Goal: Task Accomplishment & Management: Manage account settings

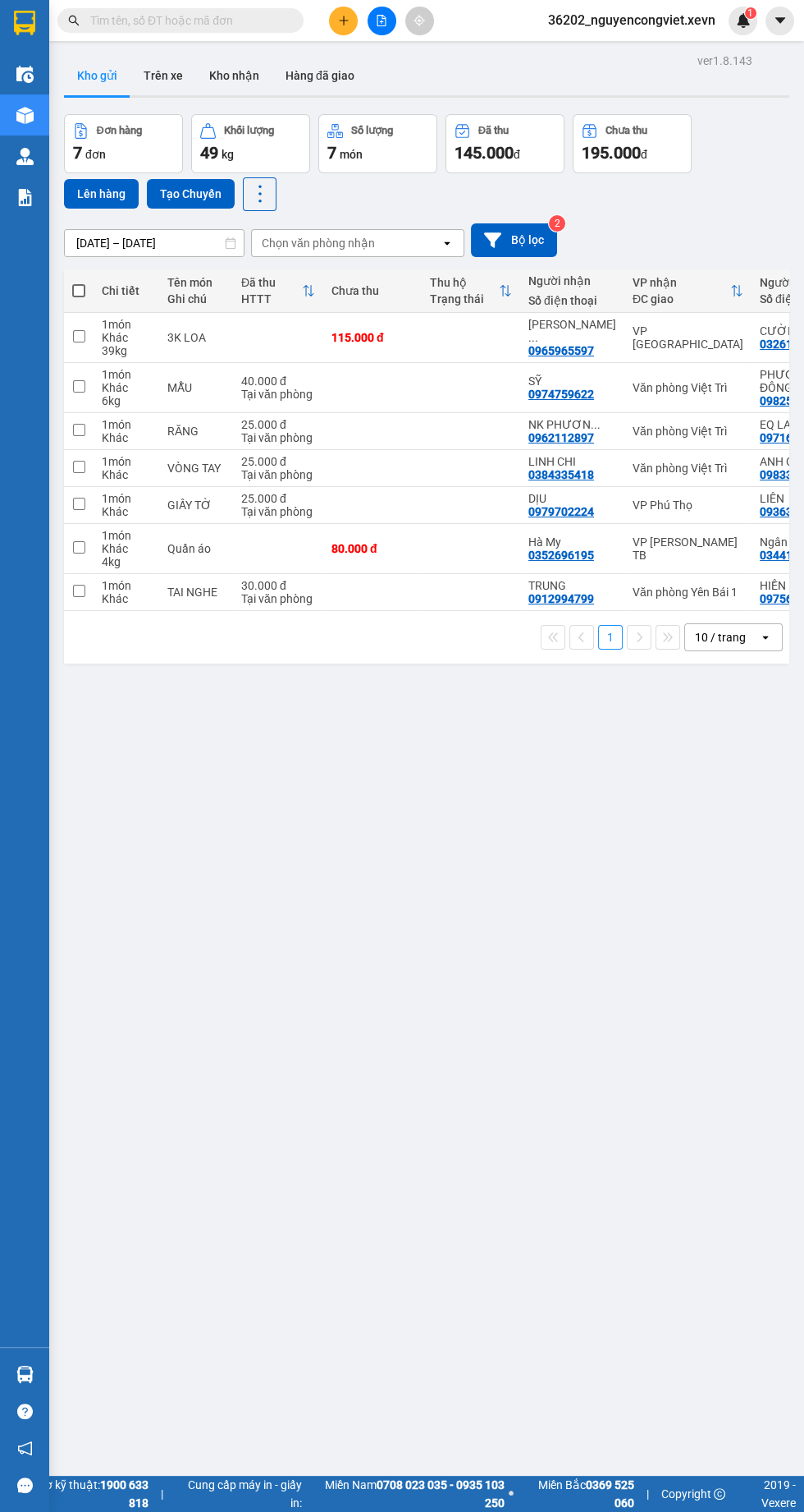
click at [729, 646] on div "10 / trang" at bounding box center [721, 638] width 51 height 17
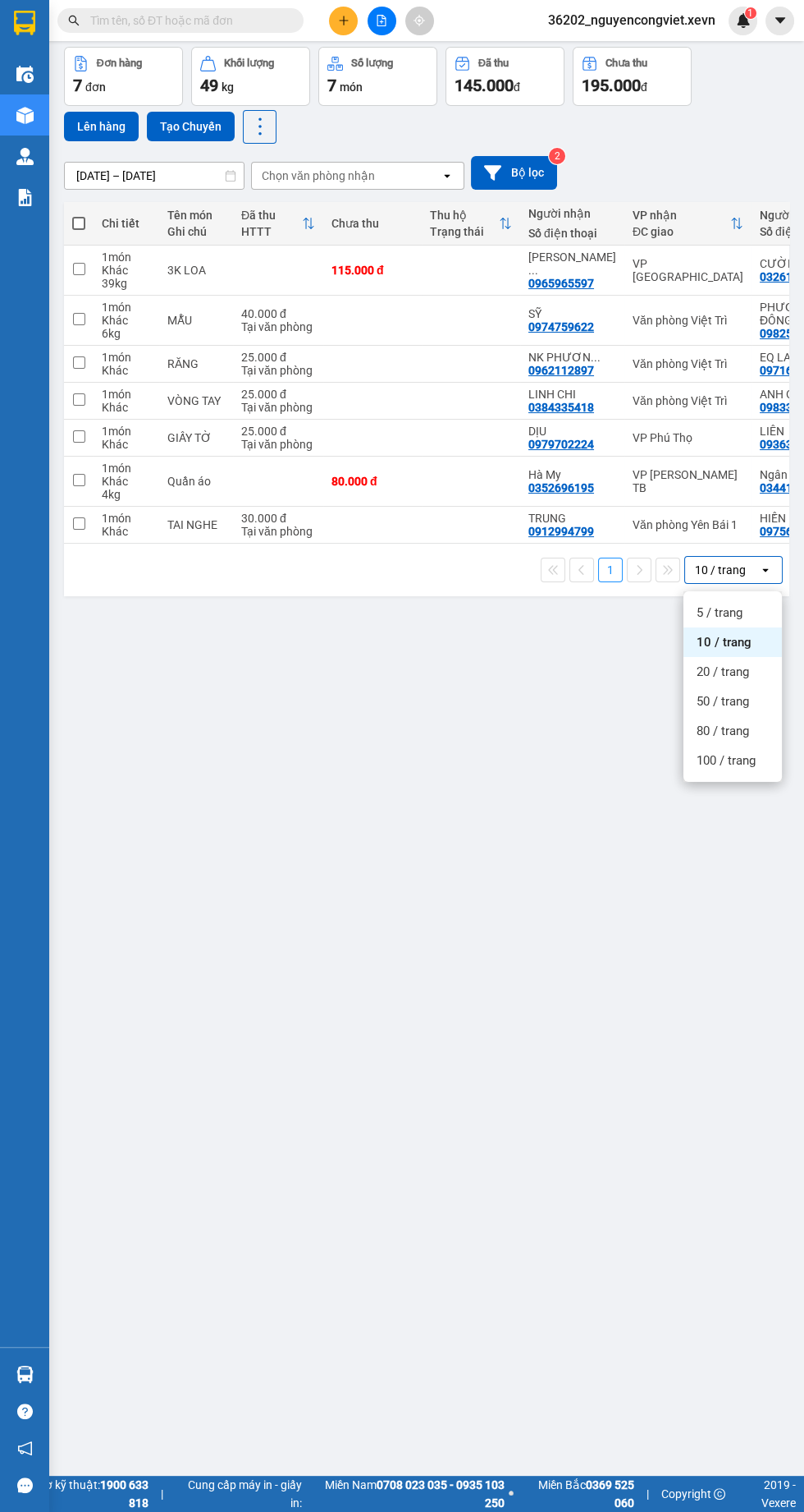
scroll to position [90, 0]
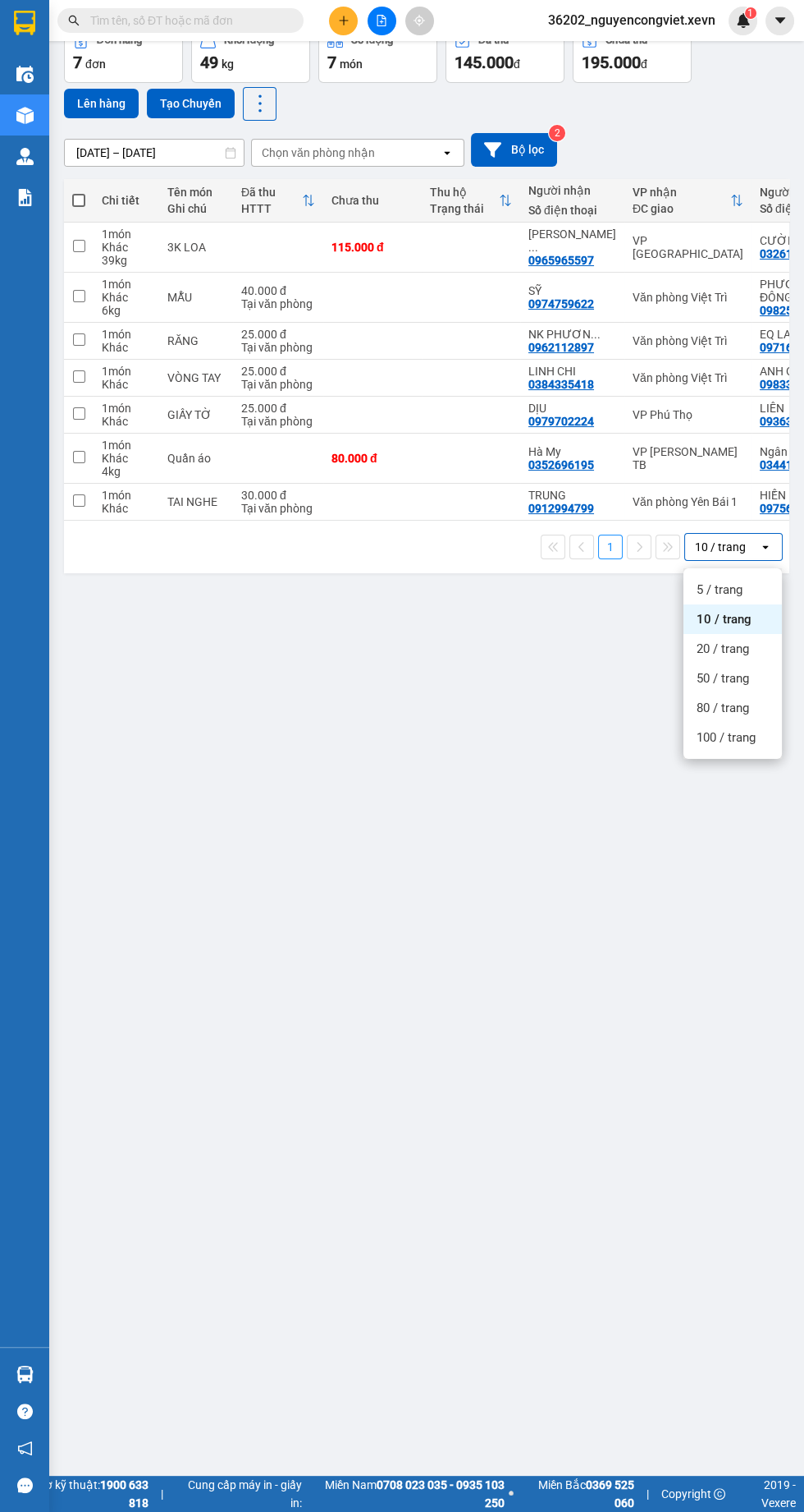
click at [709, 745] on span "100 / trang" at bounding box center [726, 737] width 59 height 17
click at [383, 24] on icon "file-add" at bounding box center [381, 21] width 12 height 12
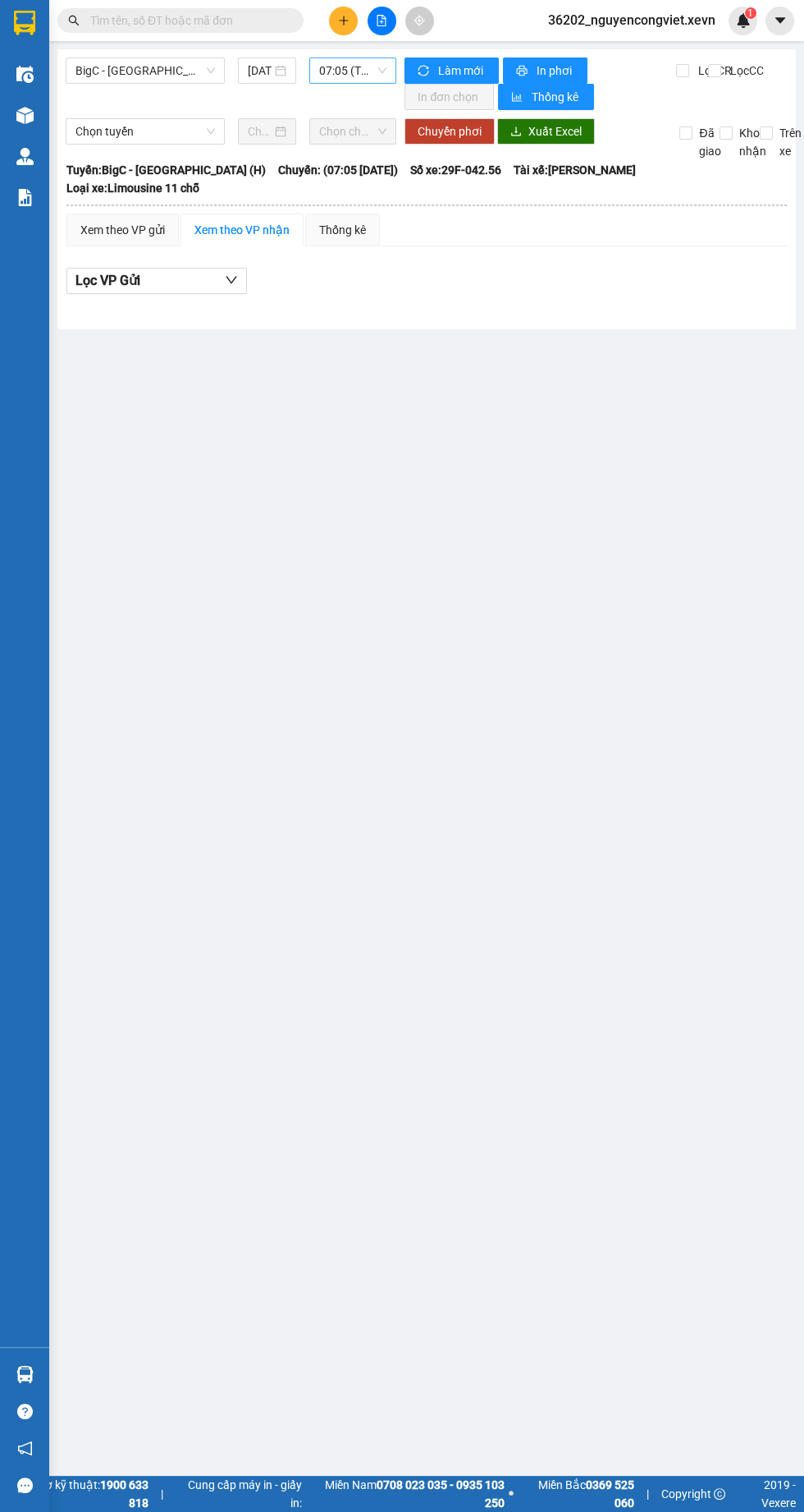
click at [349, 66] on span "07:05 (TC) - 29F-042.56" at bounding box center [353, 71] width 68 height 25
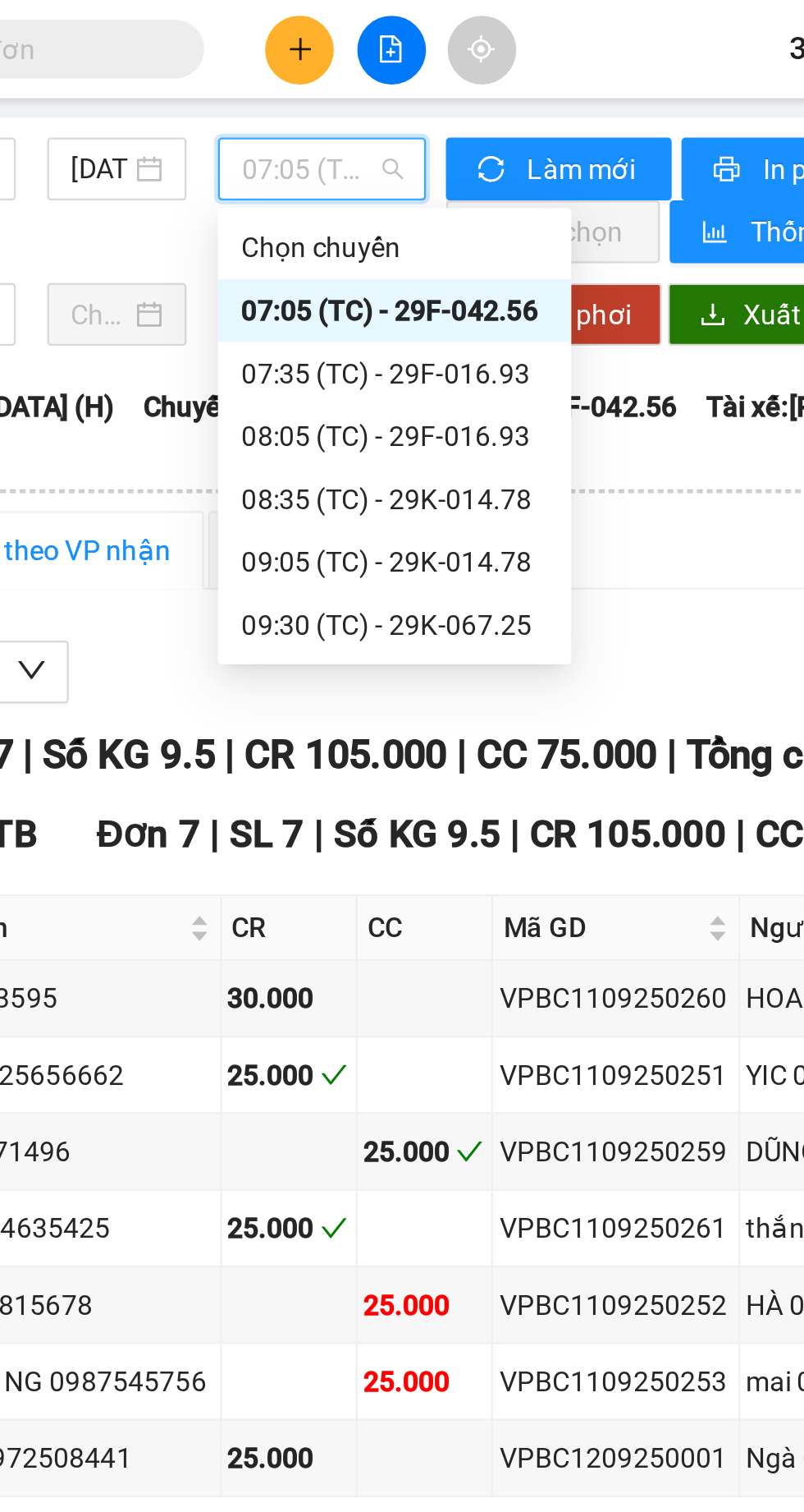
click at [374, 258] on div "09:30 (TC) - 29K-067.25" at bounding box center [383, 261] width 128 height 18
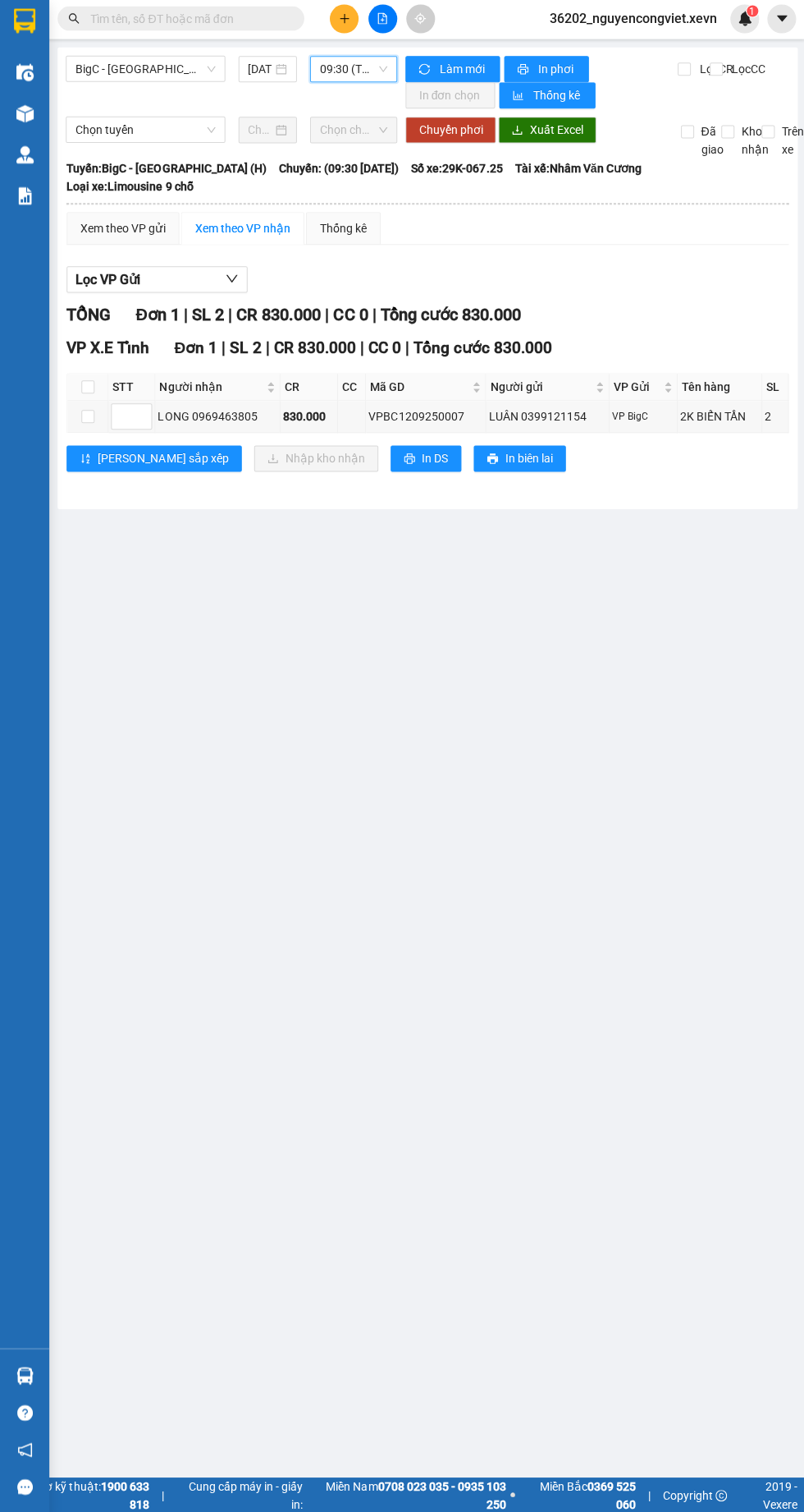
click at [26, 197] on img at bounding box center [25, 197] width 17 height 17
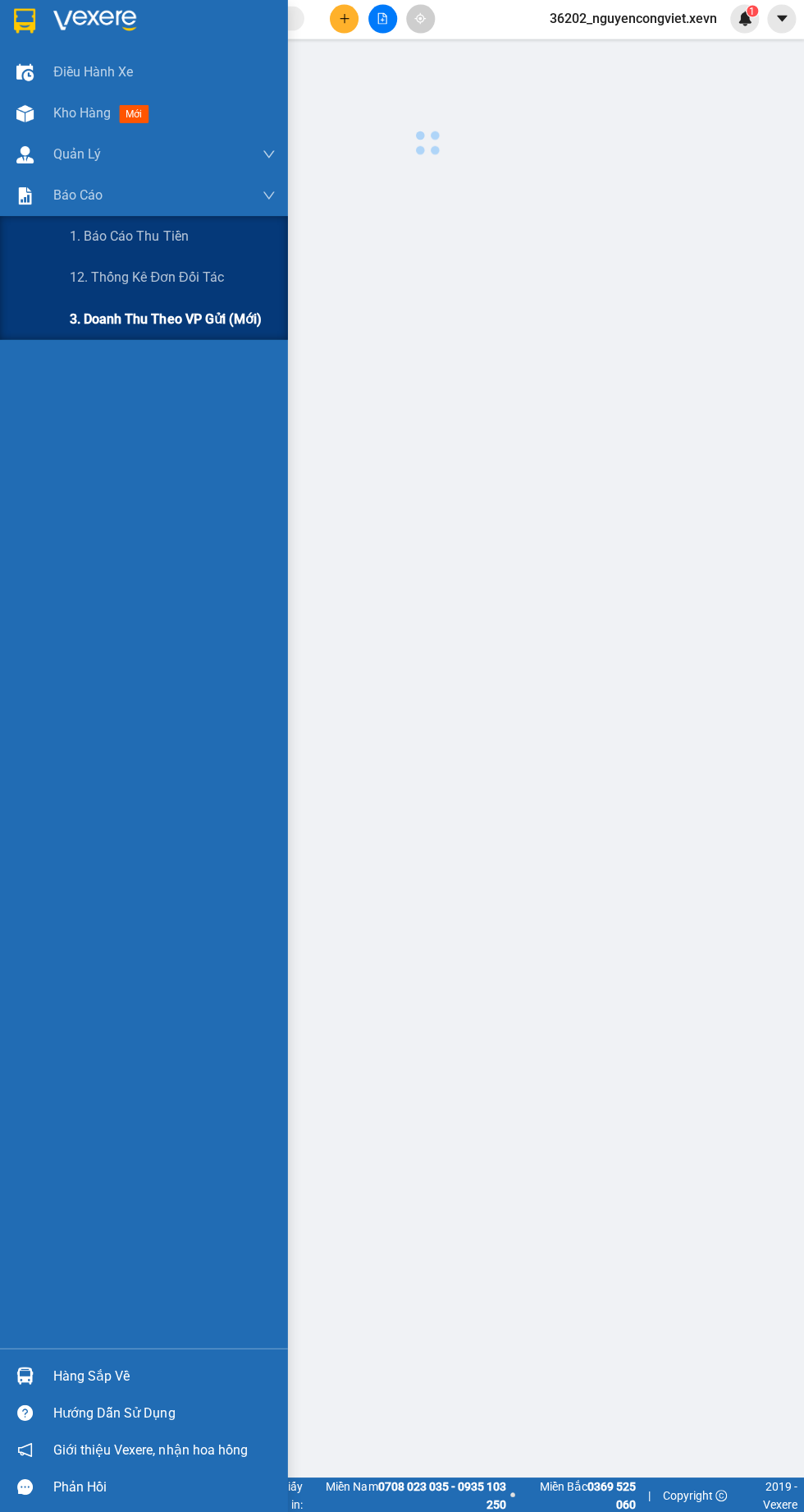
click at [113, 331] on div "3. Doanh Thu theo VP Gửi (mới)" at bounding box center [173, 320] width 206 height 41
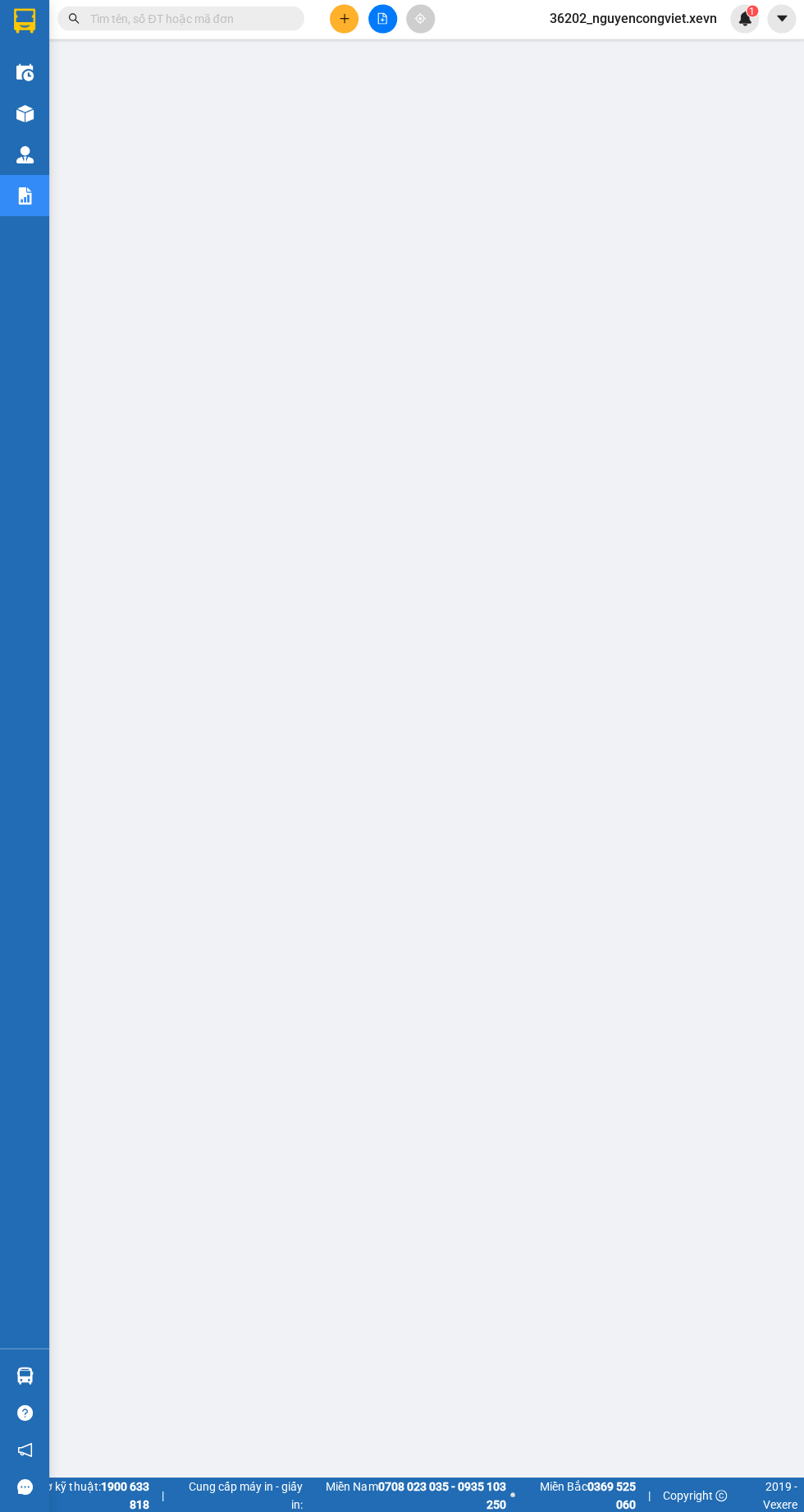
click at [24, 114] on img at bounding box center [25, 115] width 17 height 17
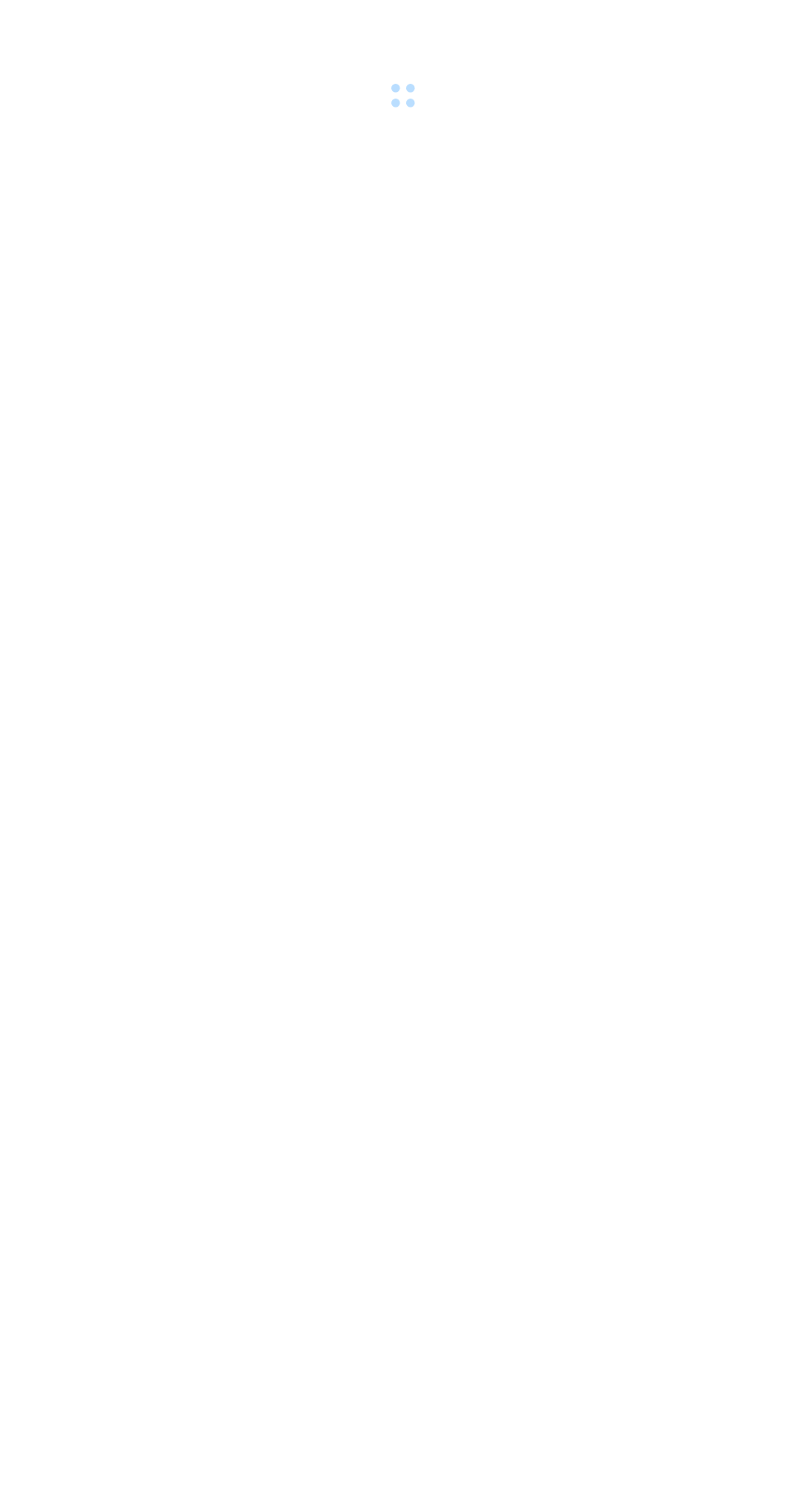
click at [469, 1305] on body at bounding box center [402, 756] width 804 height 1512
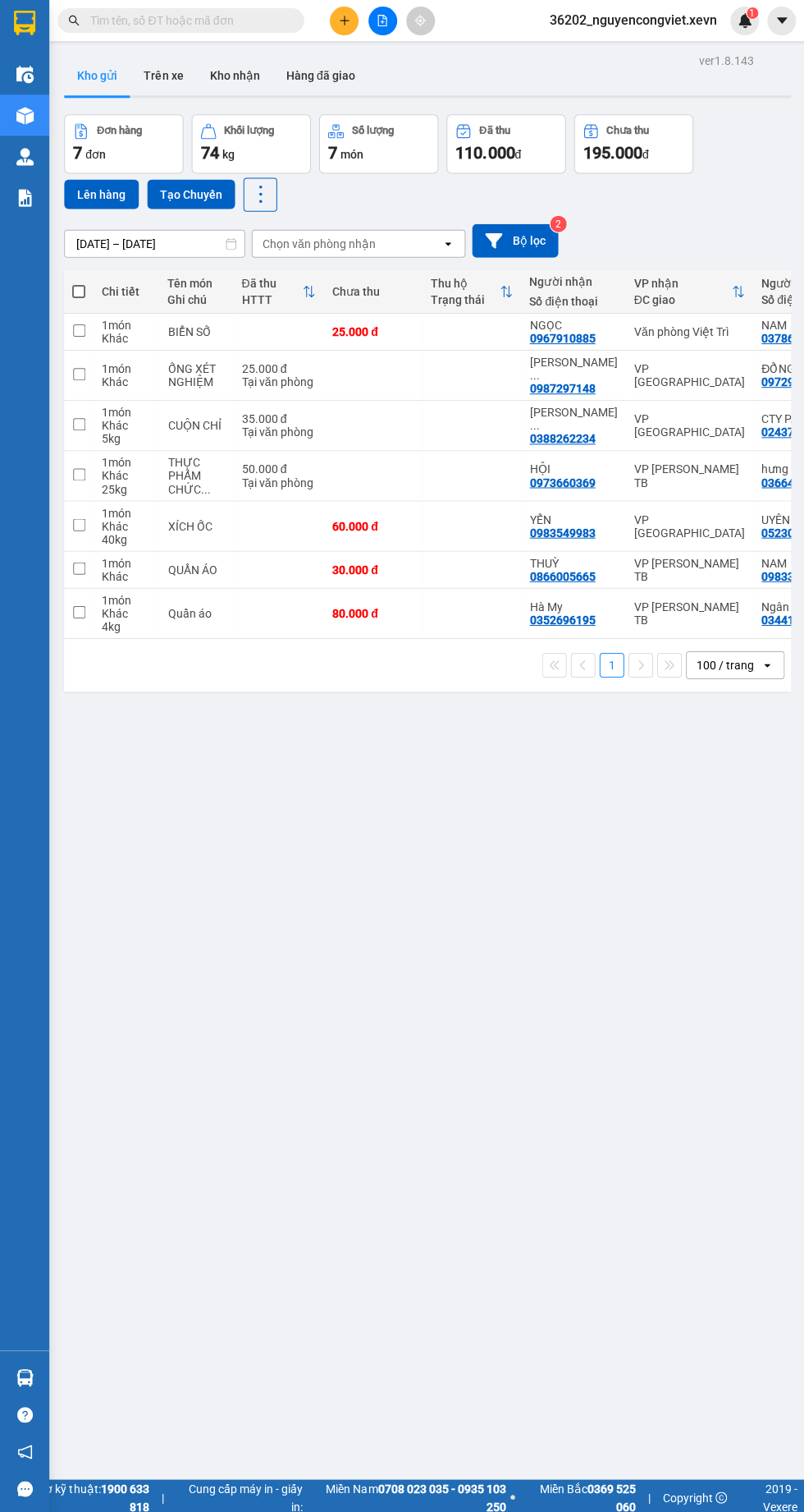
click at [26, 196] on img at bounding box center [25, 197] width 17 height 17
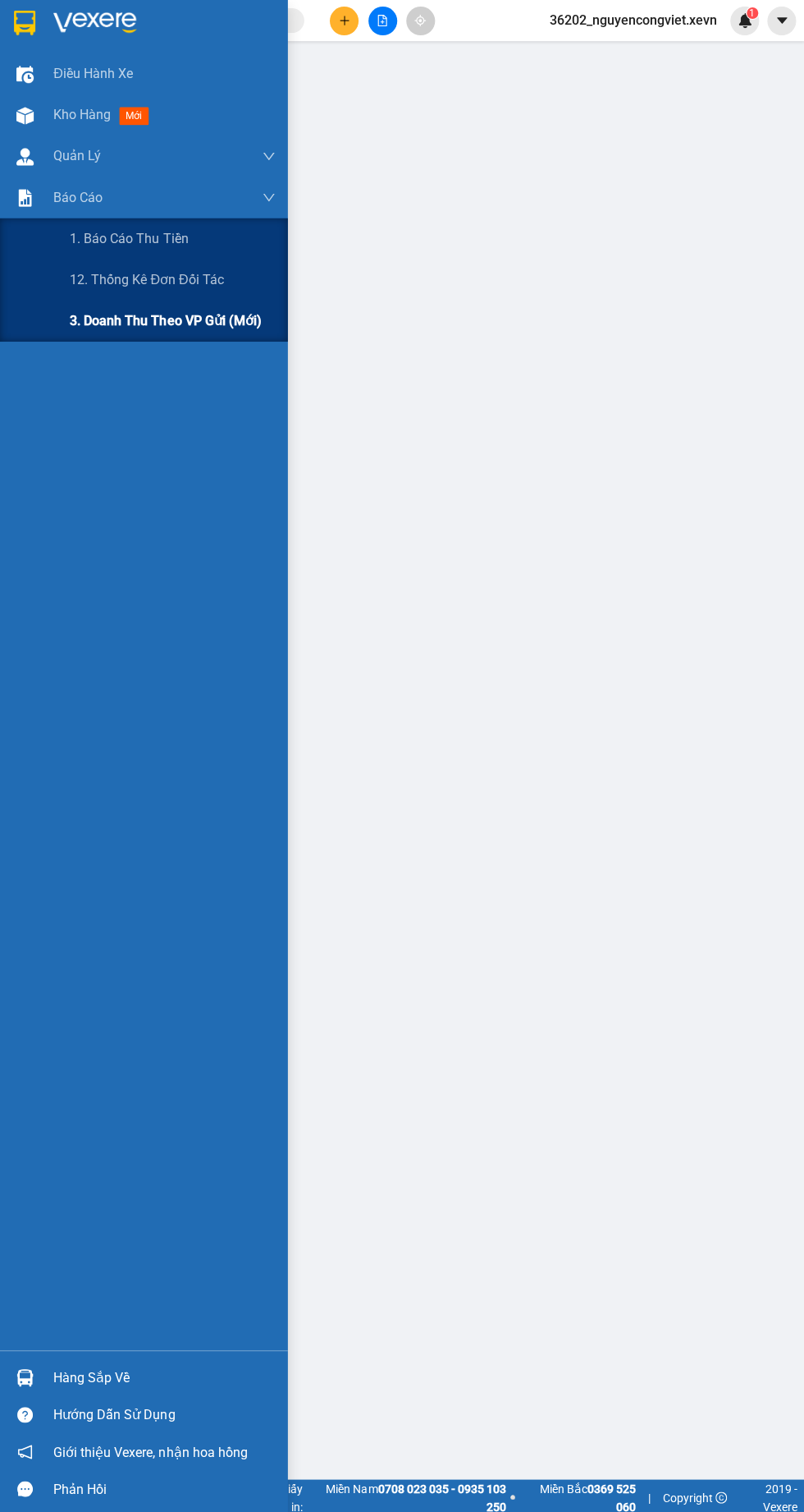
click at [249, 319] on span "3. Doanh Thu theo VP Gửi (mới)" at bounding box center [166, 320] width 192 height 21
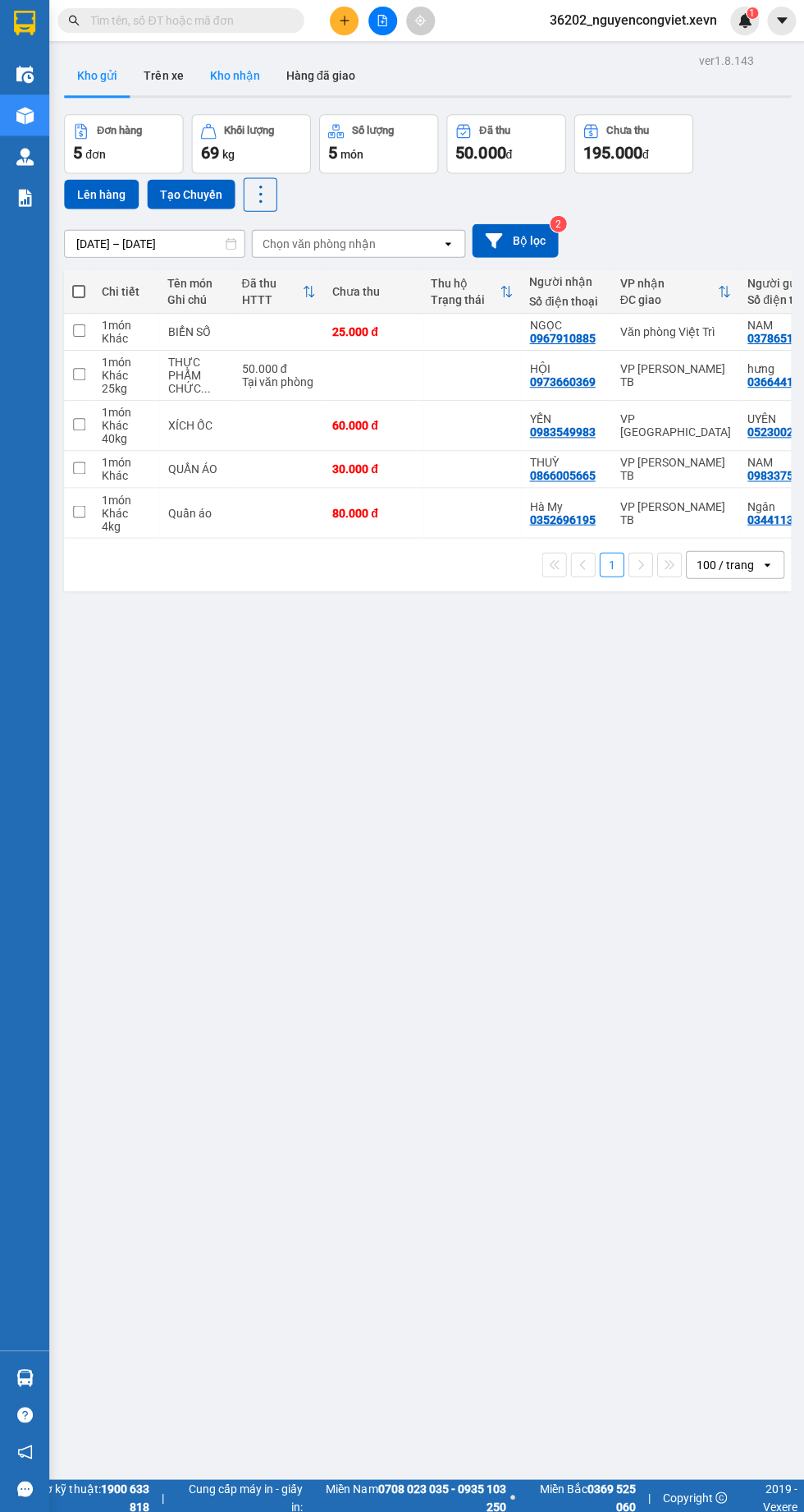
click at [238, 84] on button "Kho nhận" at bounding box center [234, 76] width 76 height 40
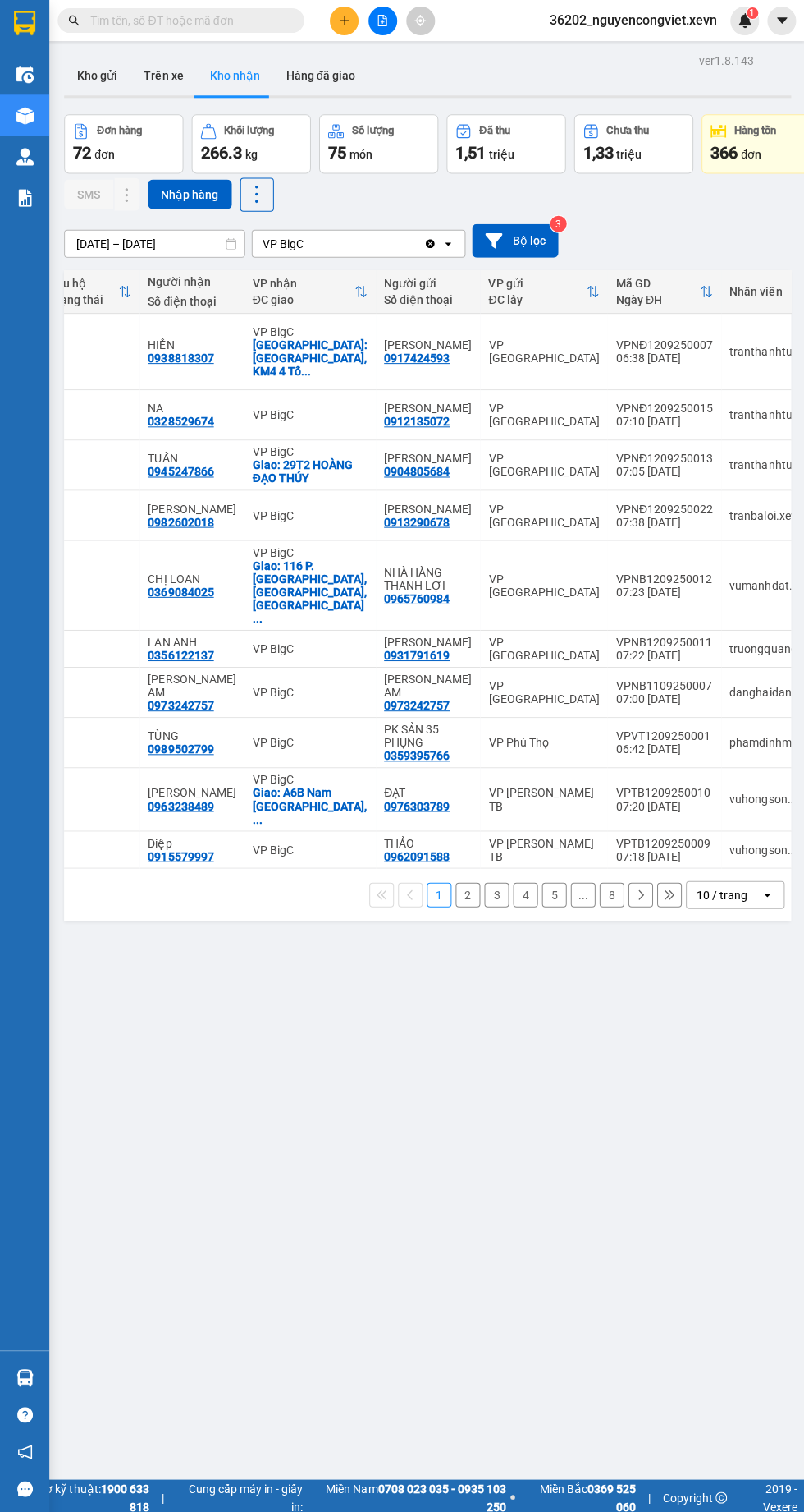
scroll to position [0, 584]
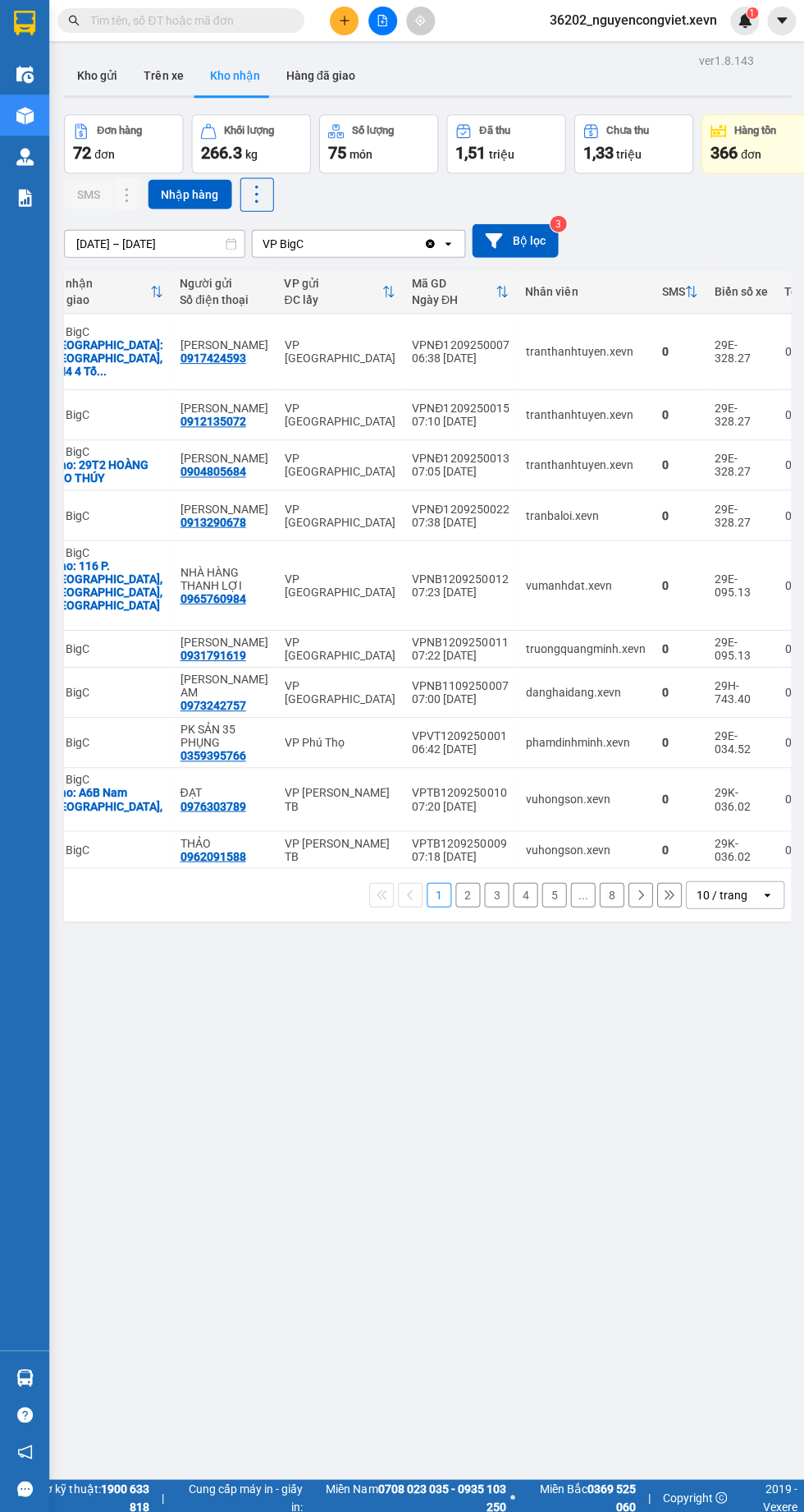
click at [756, 879] on div "10 / trang" at bounding box center [721, 893] width 73 height 26
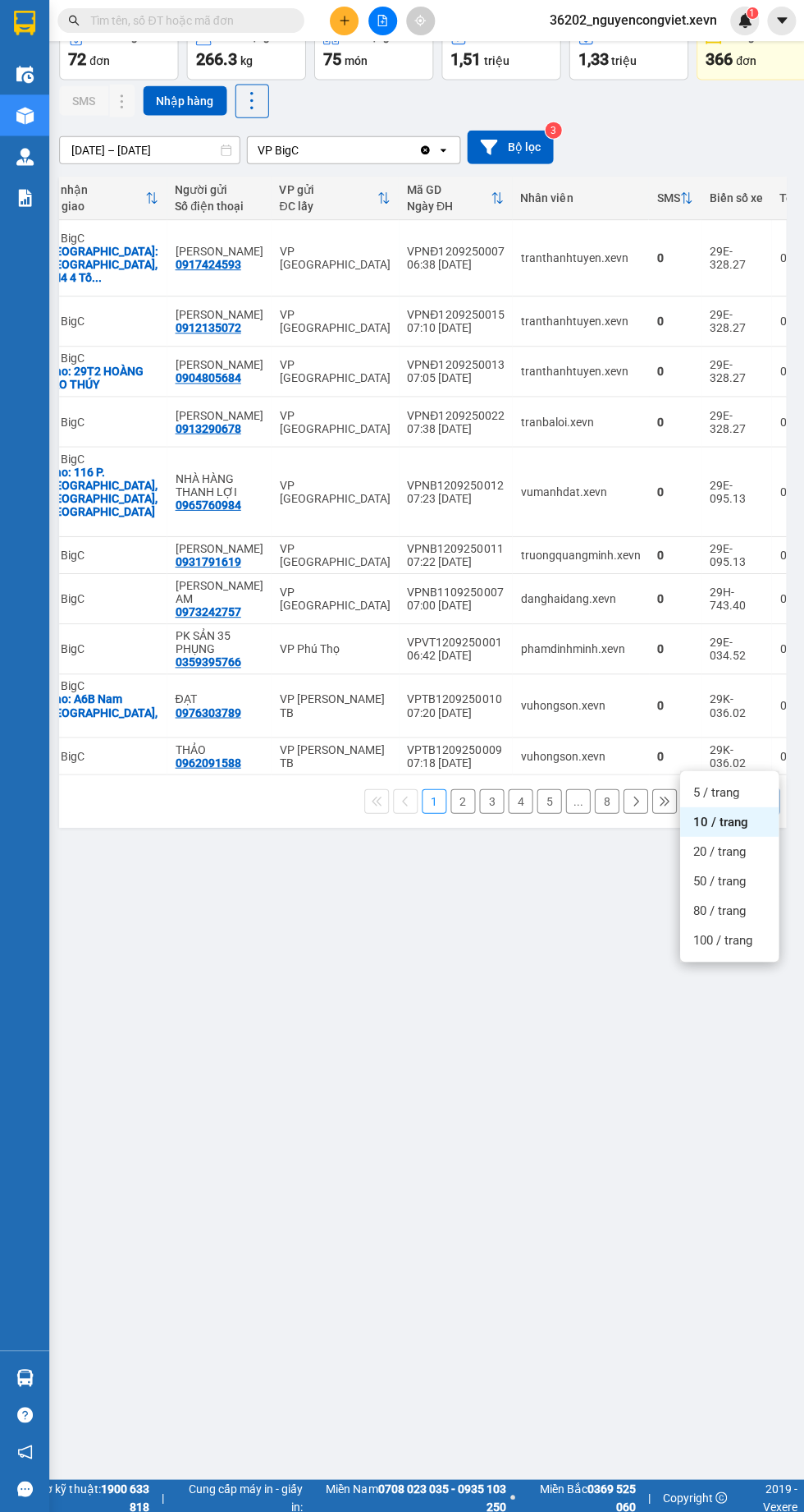
scroll to position [93, 5]
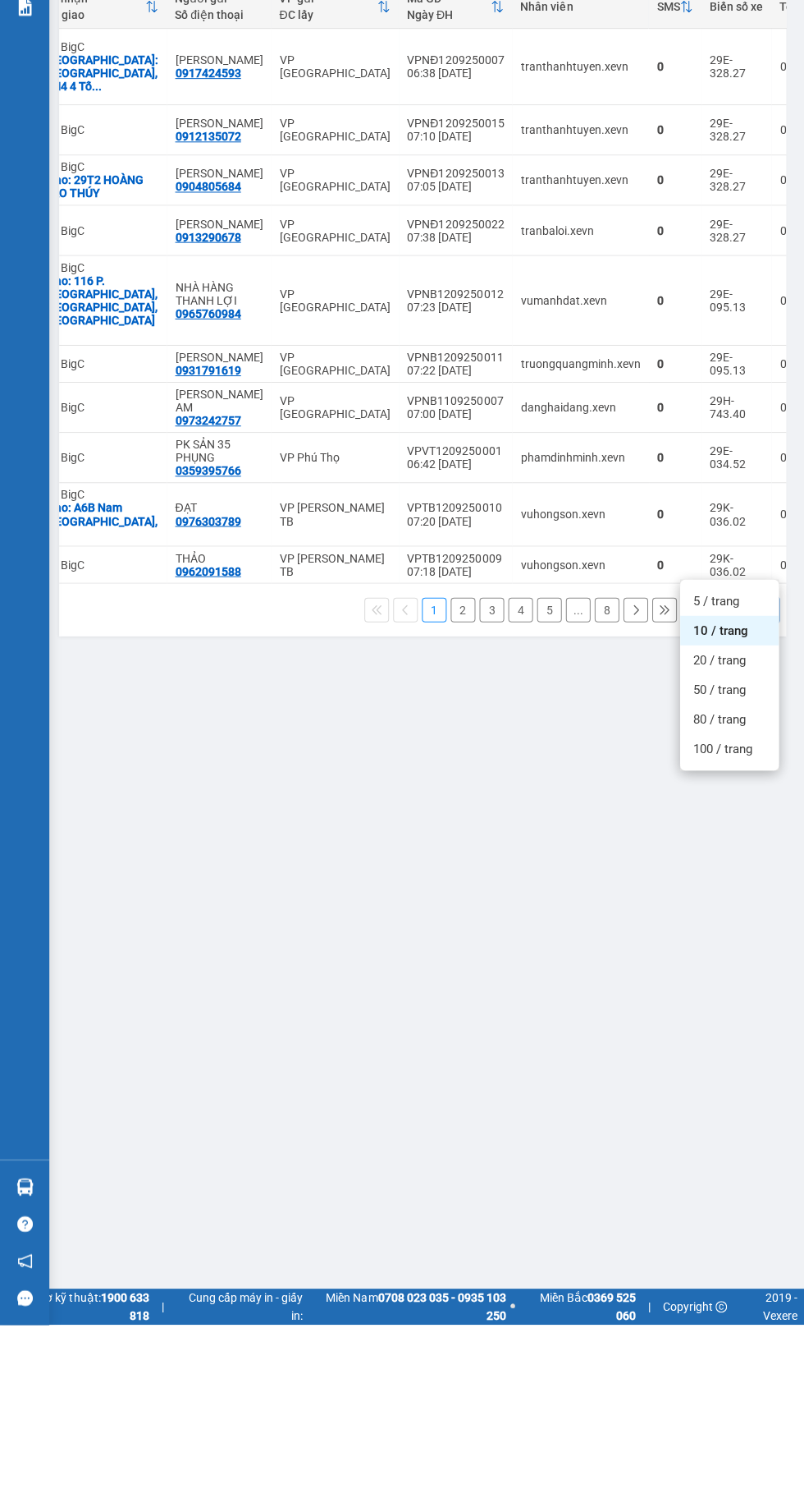
click at [740, 950] on div "100 / trang" at bounding box center [727, 938] width 98 height 30
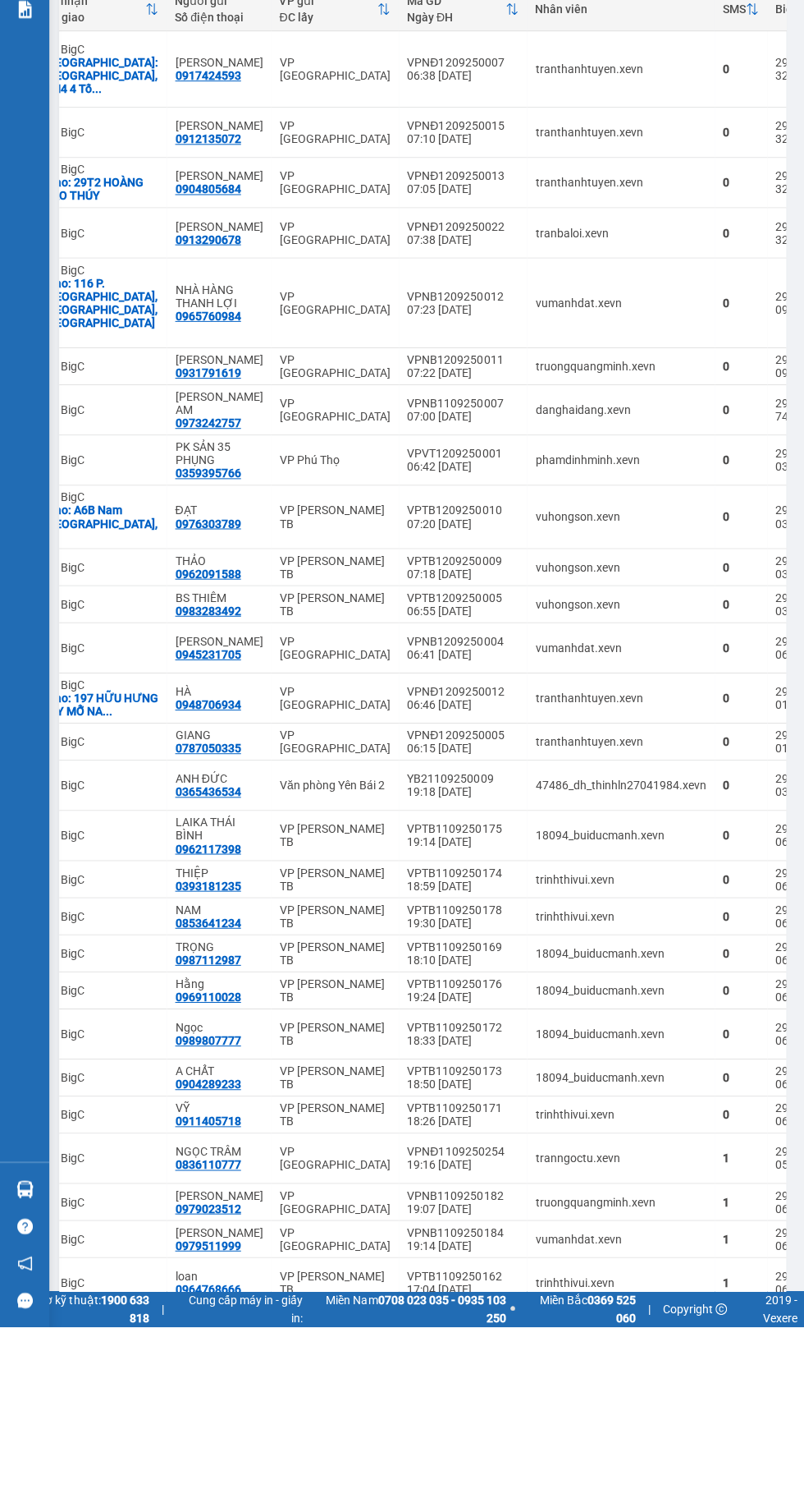
scroll to position [0, 5]
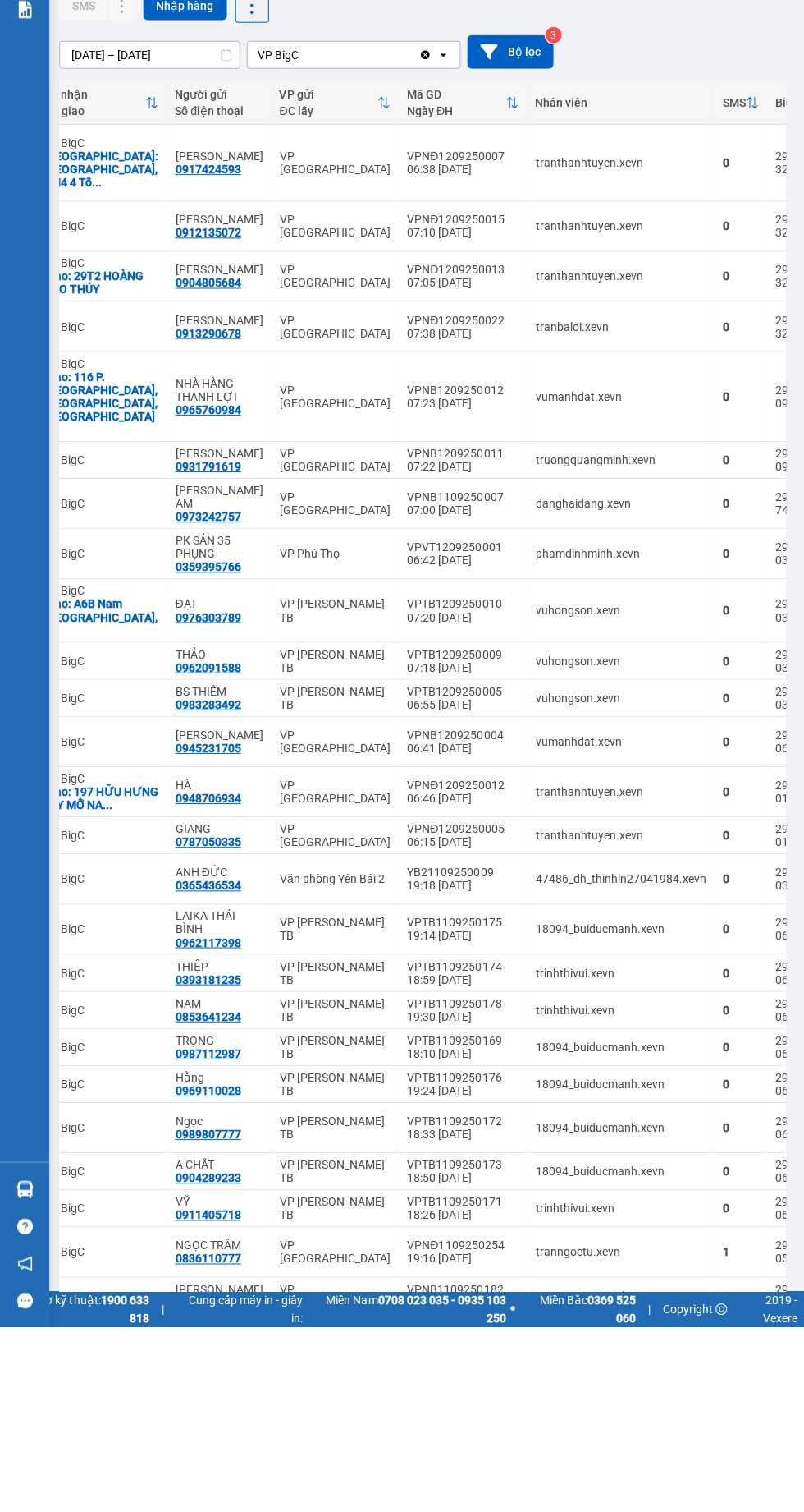
click at [637, 407] on div "tranthanhtuyen.xevn" at bounding box center [619, 414] width 171 height 13
checkbox input "true"
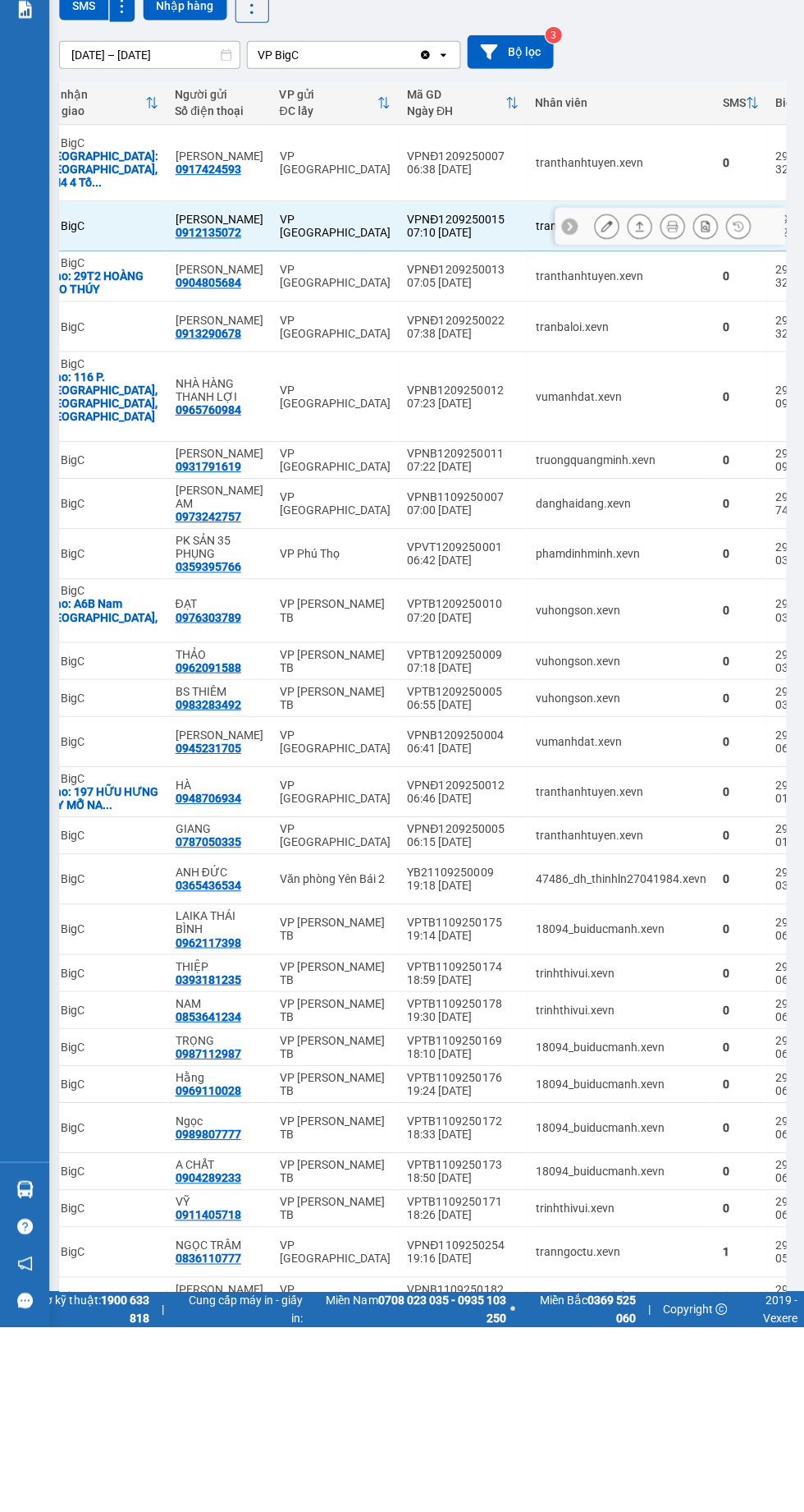
scroll to position [2, 0]
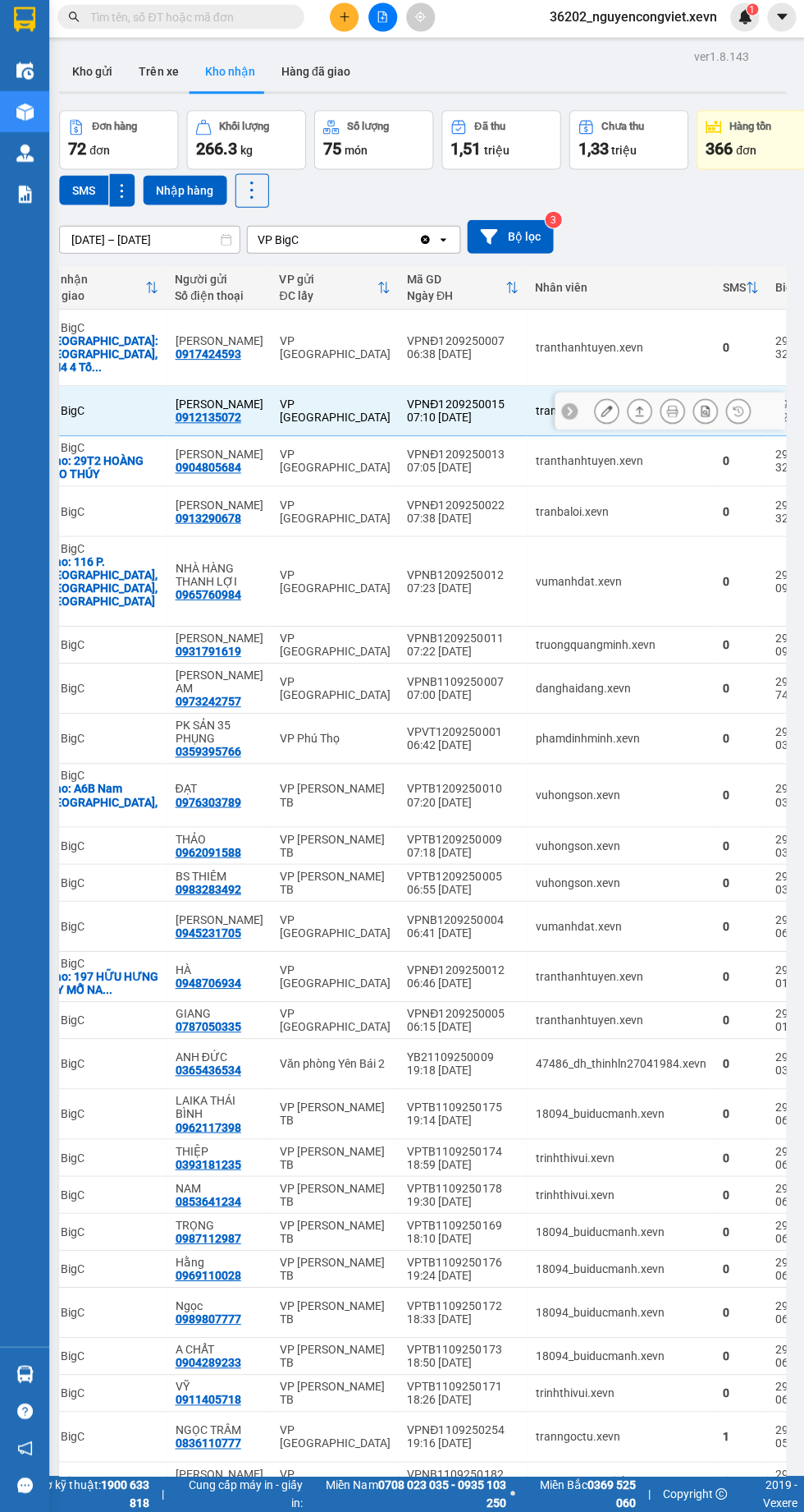
click at [594, 508] on div "tranbaloi.xevn" at bounding box center [619, 514] width 171 height 13
checkbox input "true"
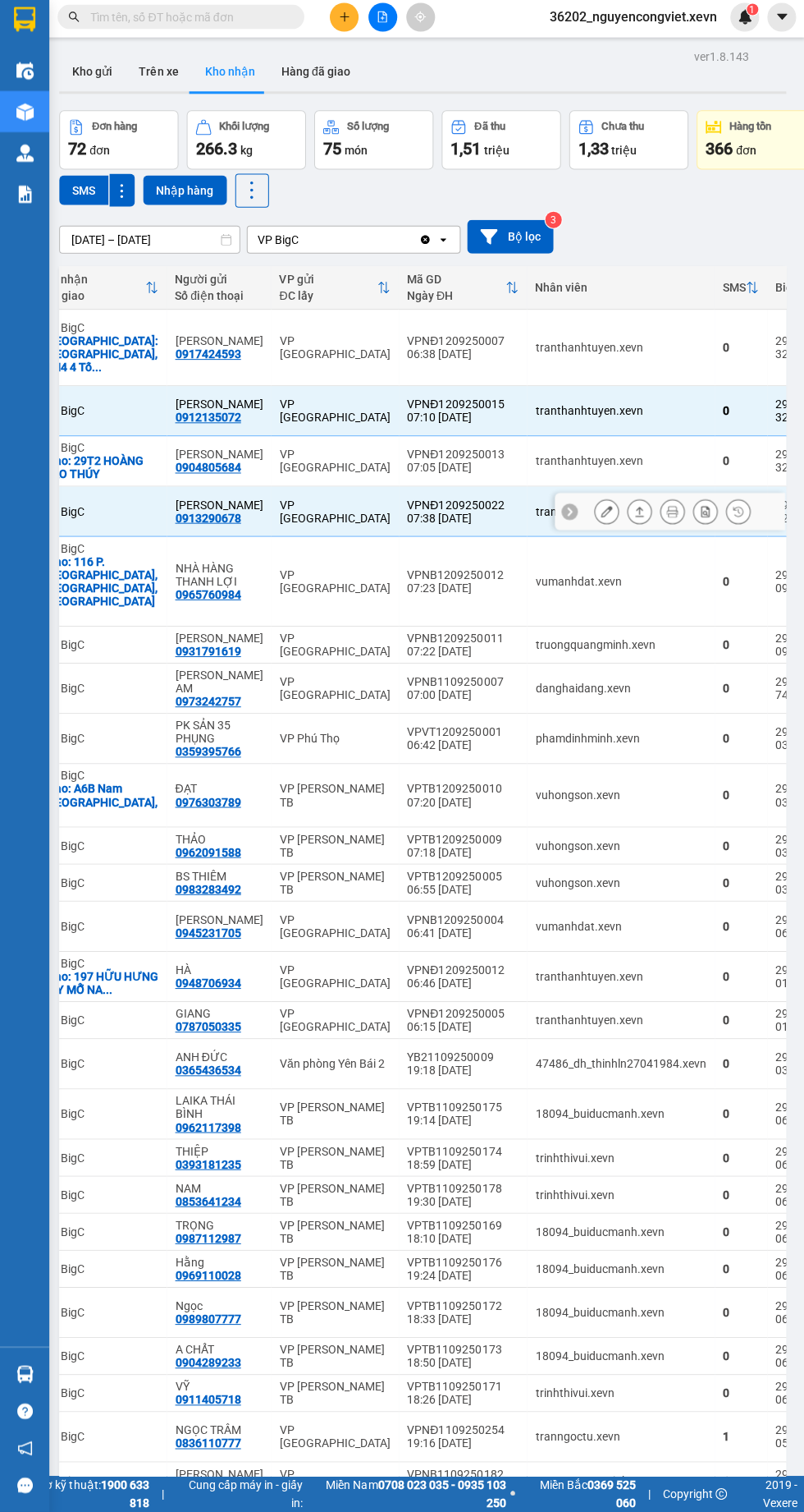
click at [651, 641] on div "truongquangminh.xevn" at bounding box center [619, 647] width 171 height 13
checkbox input "true"
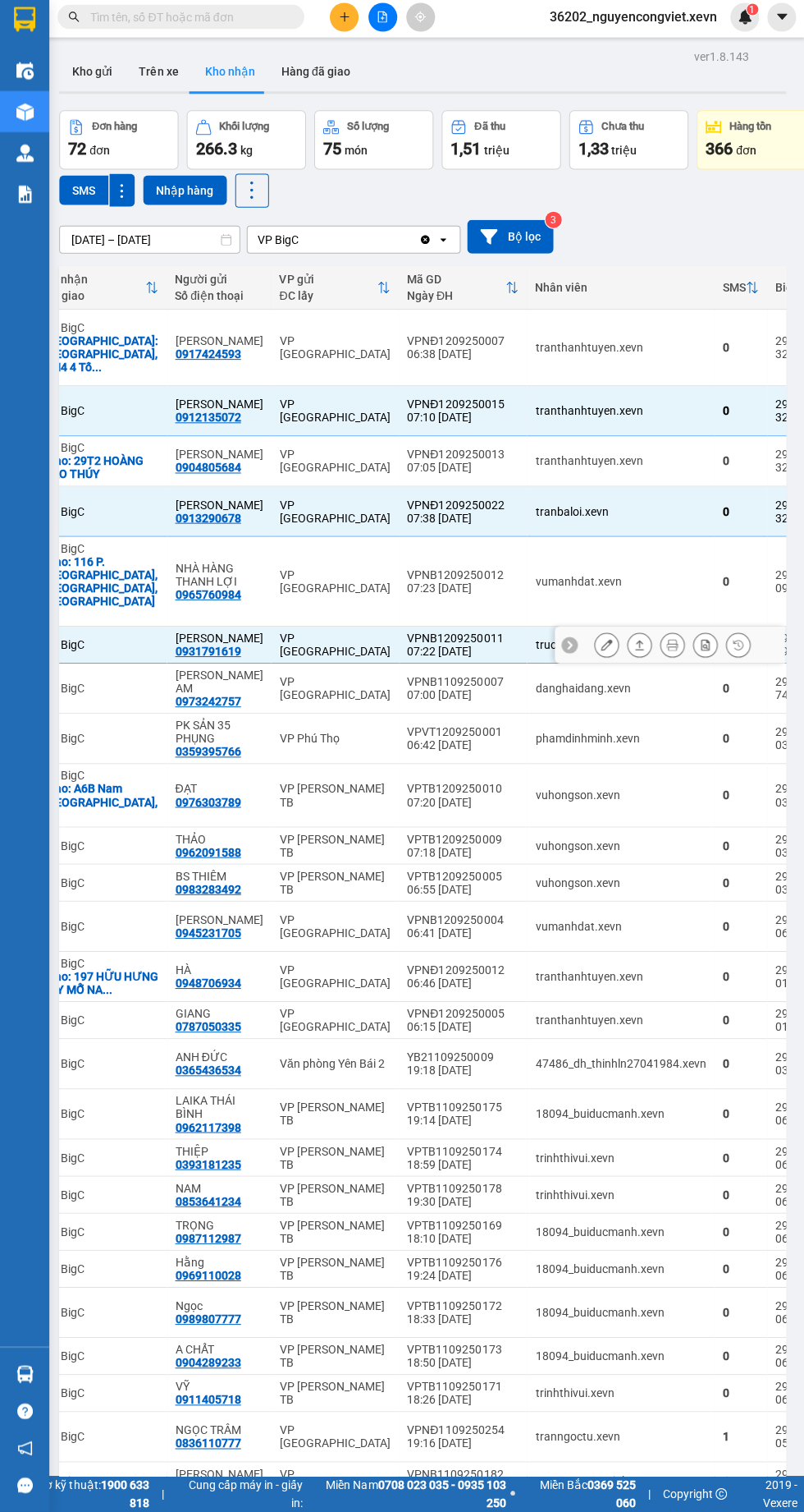
click at [556, 684] on div "danghaidang.xevn" at bounding box center [619, 690] width 171 height 13
checkbox input "true"
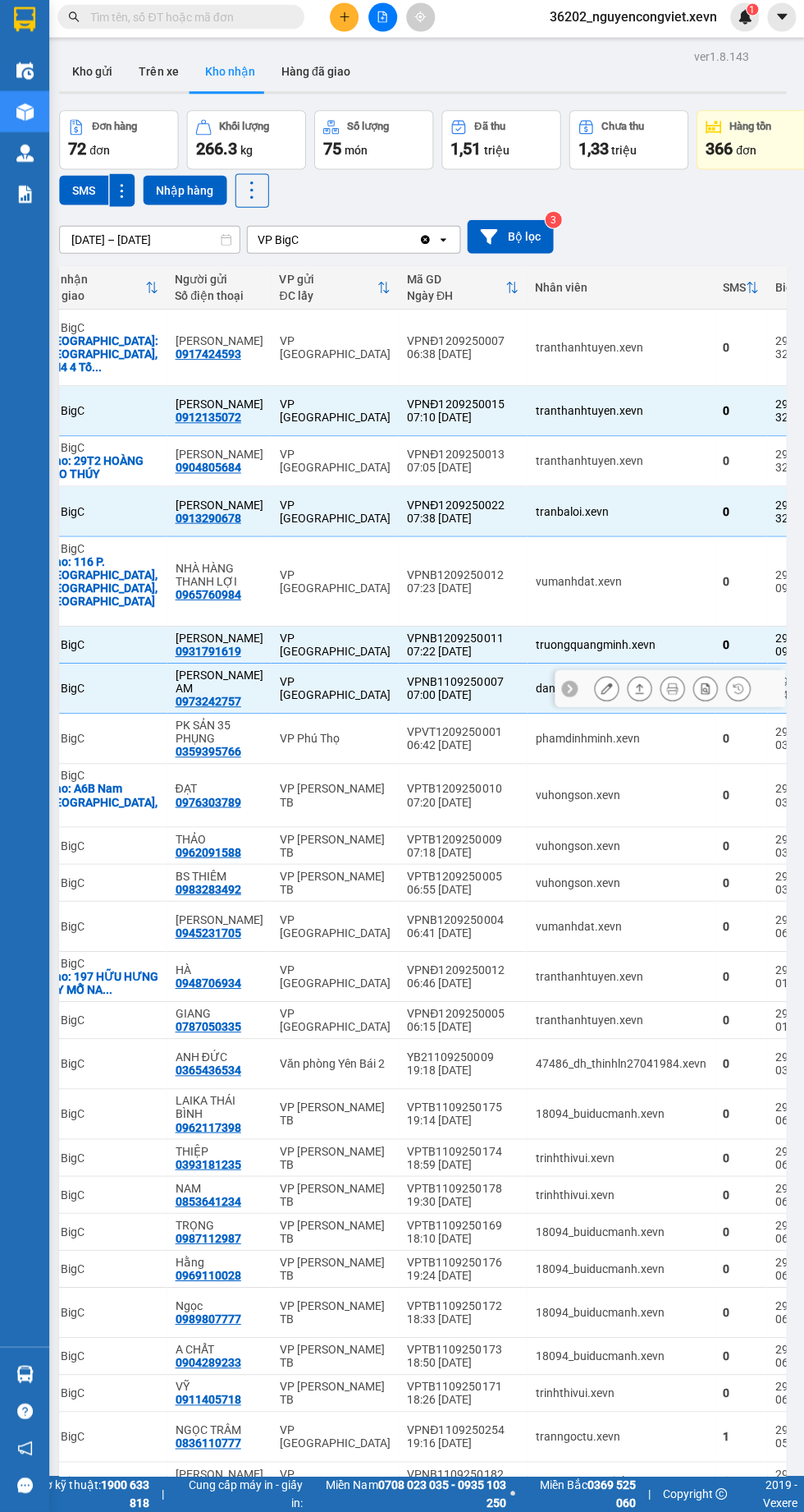
click at [534, 734] on div "phamdinhminh.xevn" at bounding box center [619, 741] width 171 height 13
checkbox input "true"
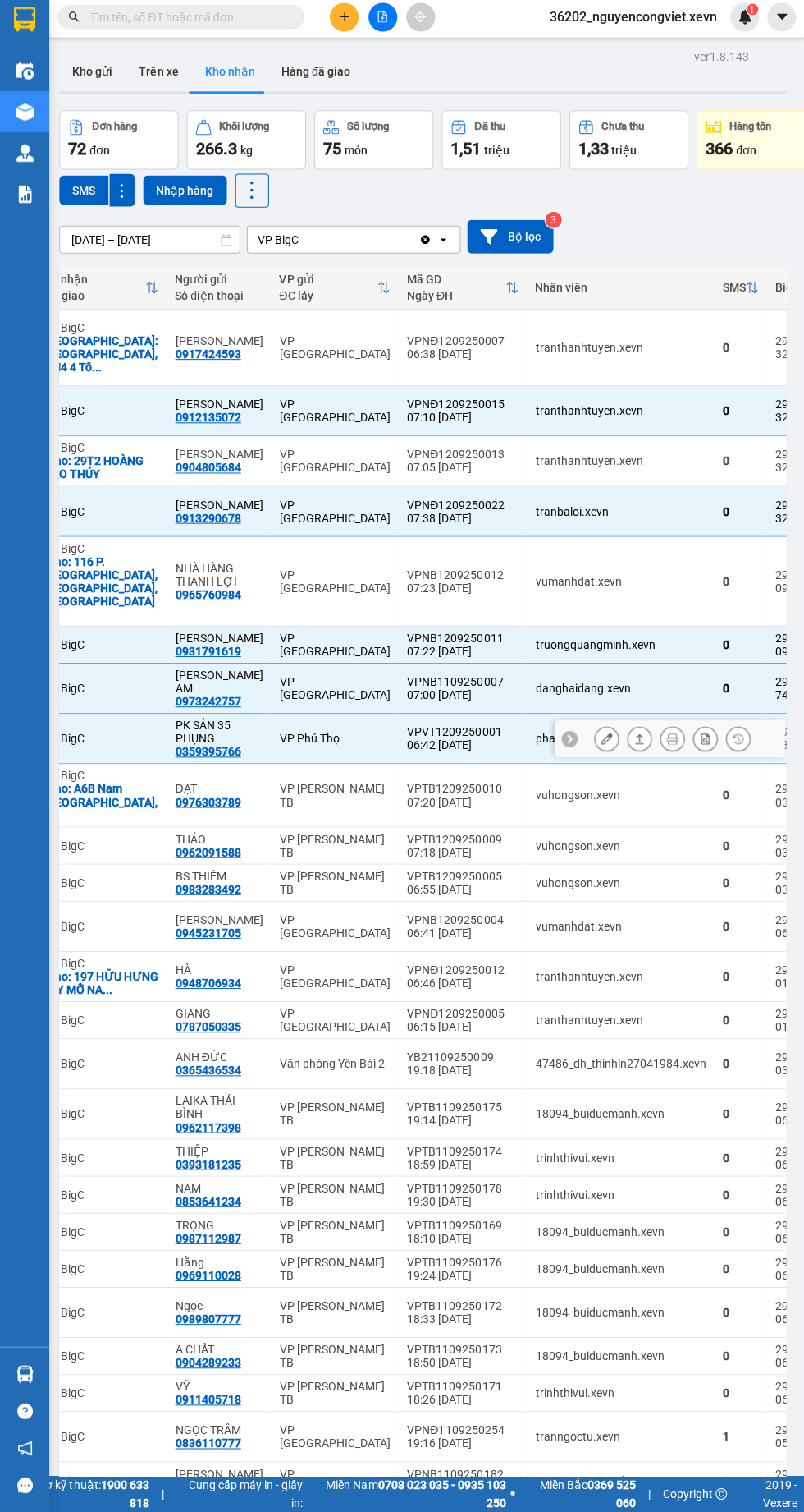
click at [552, 841] on div "vuhongson.xevn" at bounding box center [619, 847] width 171 height 13
checkbox input "true"
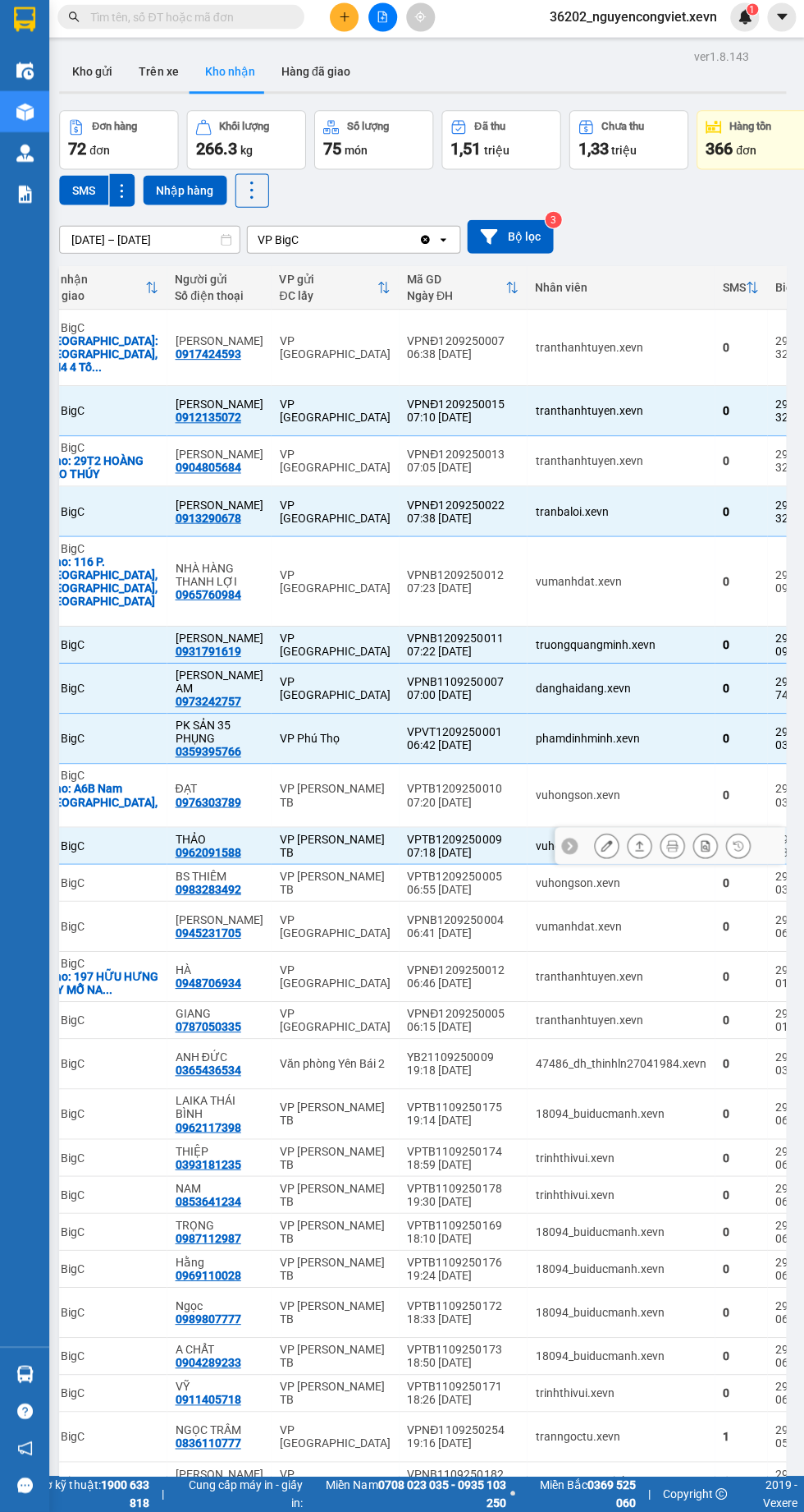
click at [532, 866] on td "vuhongson.xevn" at bounding box center [619, 884] width 187 height 37
checkbox input "true"
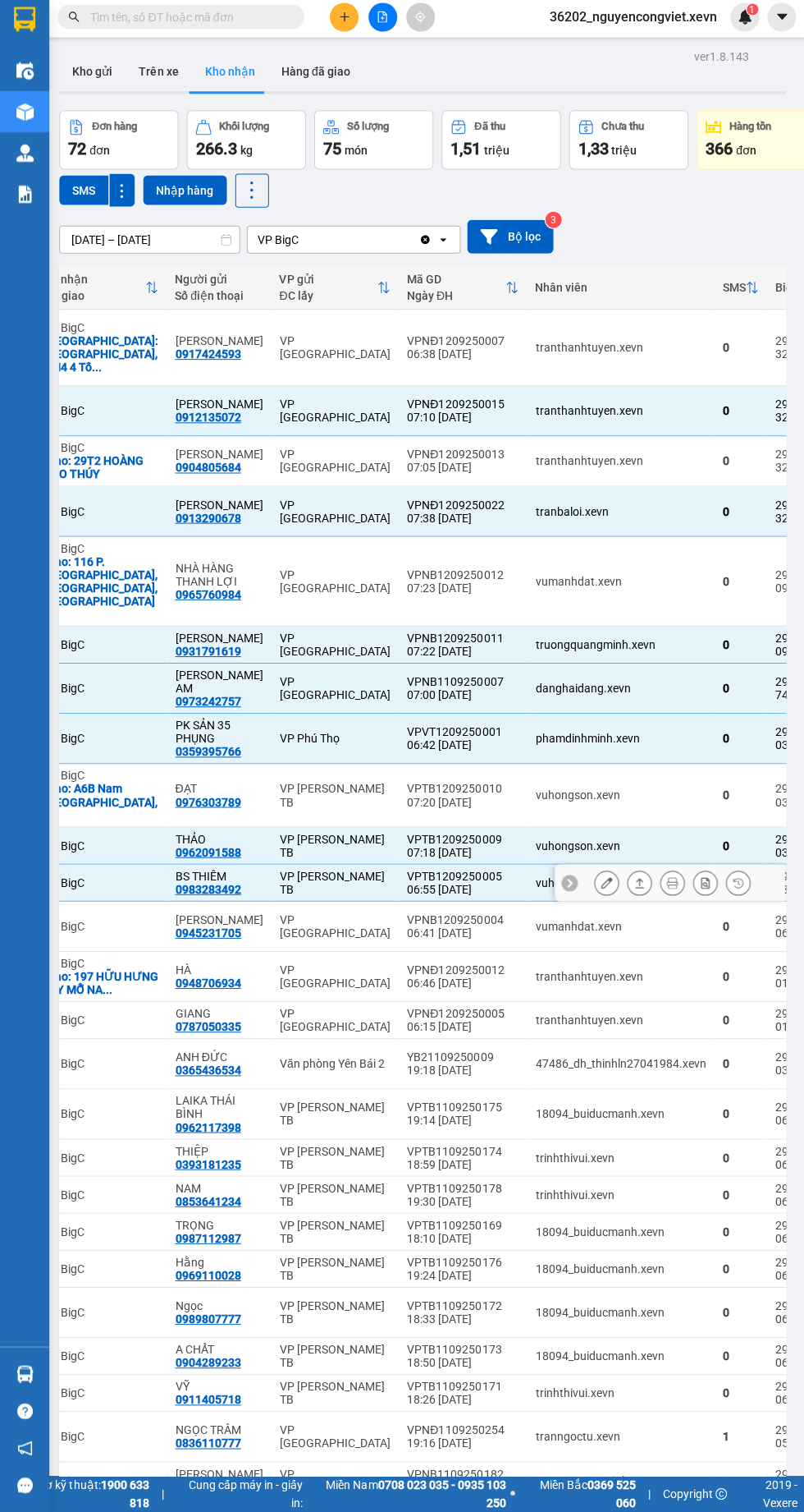
click at [565, 922] on div "vumanhdat.xevn" at bounding box center [619, 928] width 171 height 13
checkbox input "true"
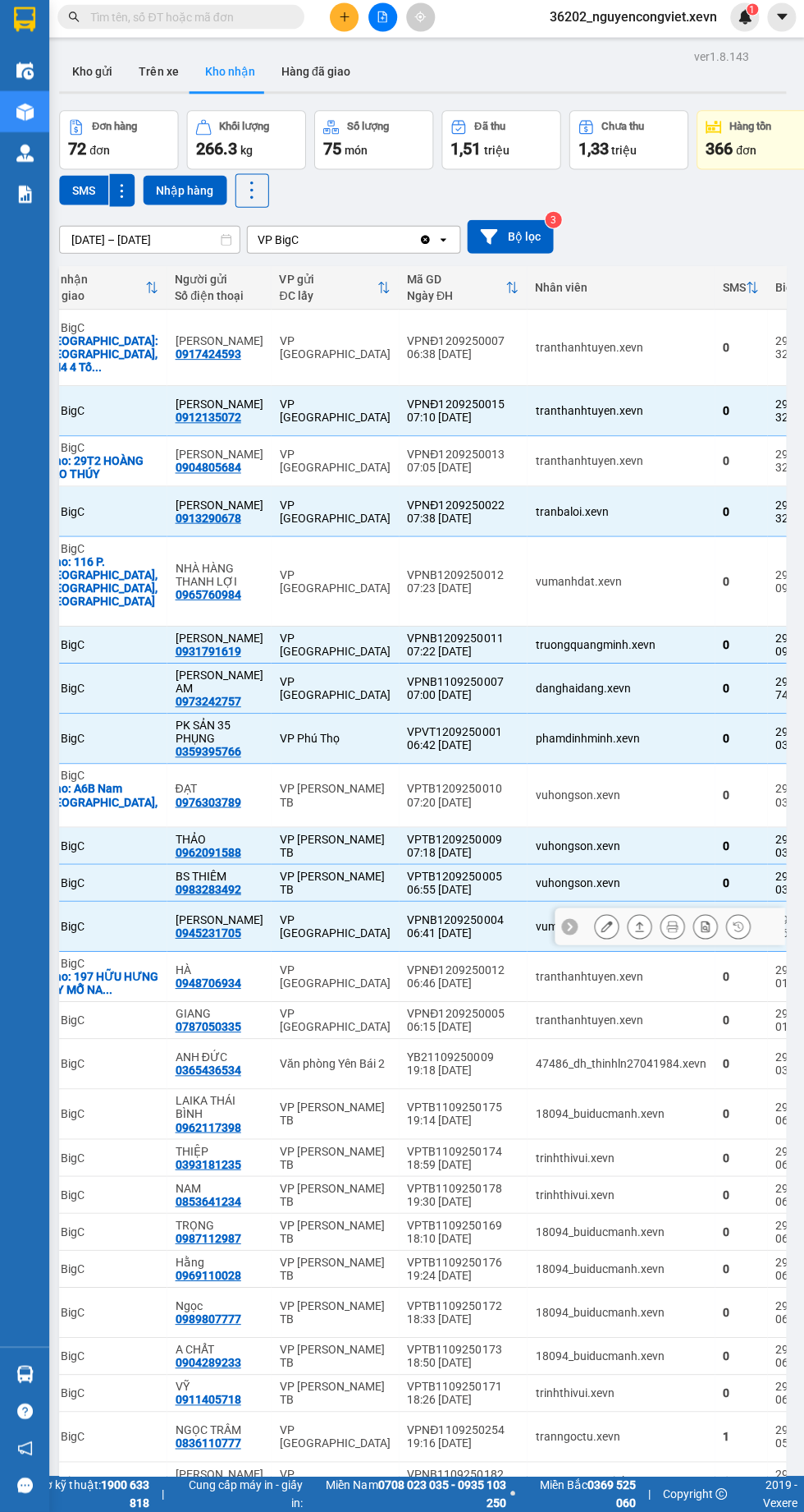
click at [618, 1015] on div "tranthanhtuyen.xevn" at bounding box center [619, 1021] width 171 height 13
checkbox input "true"
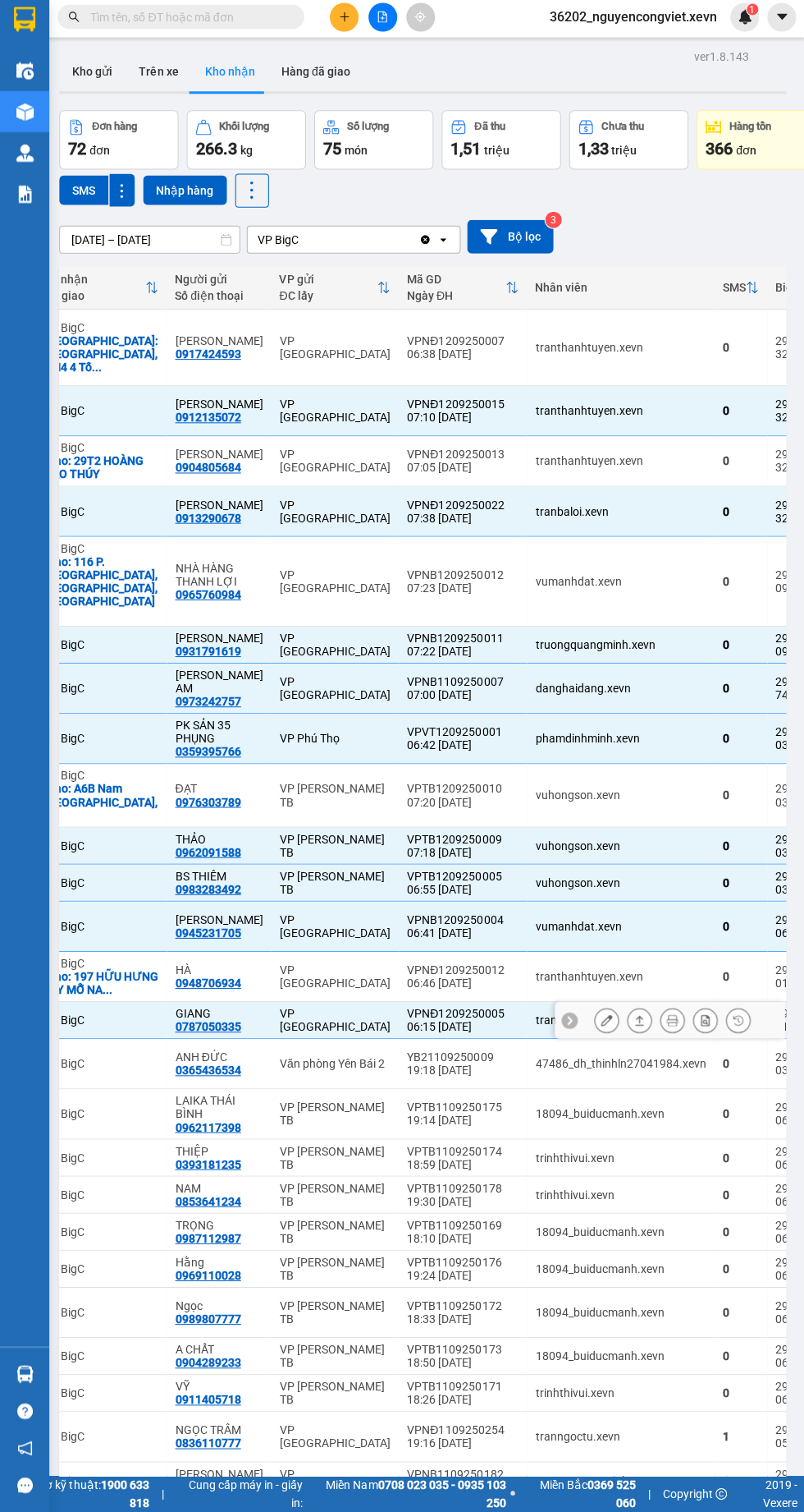
click at [549, 1040] on td "47486_dh_thinhln27041984.xevn" at bounding box center [619, 1065] width 187 height 50
checkbox input "true"
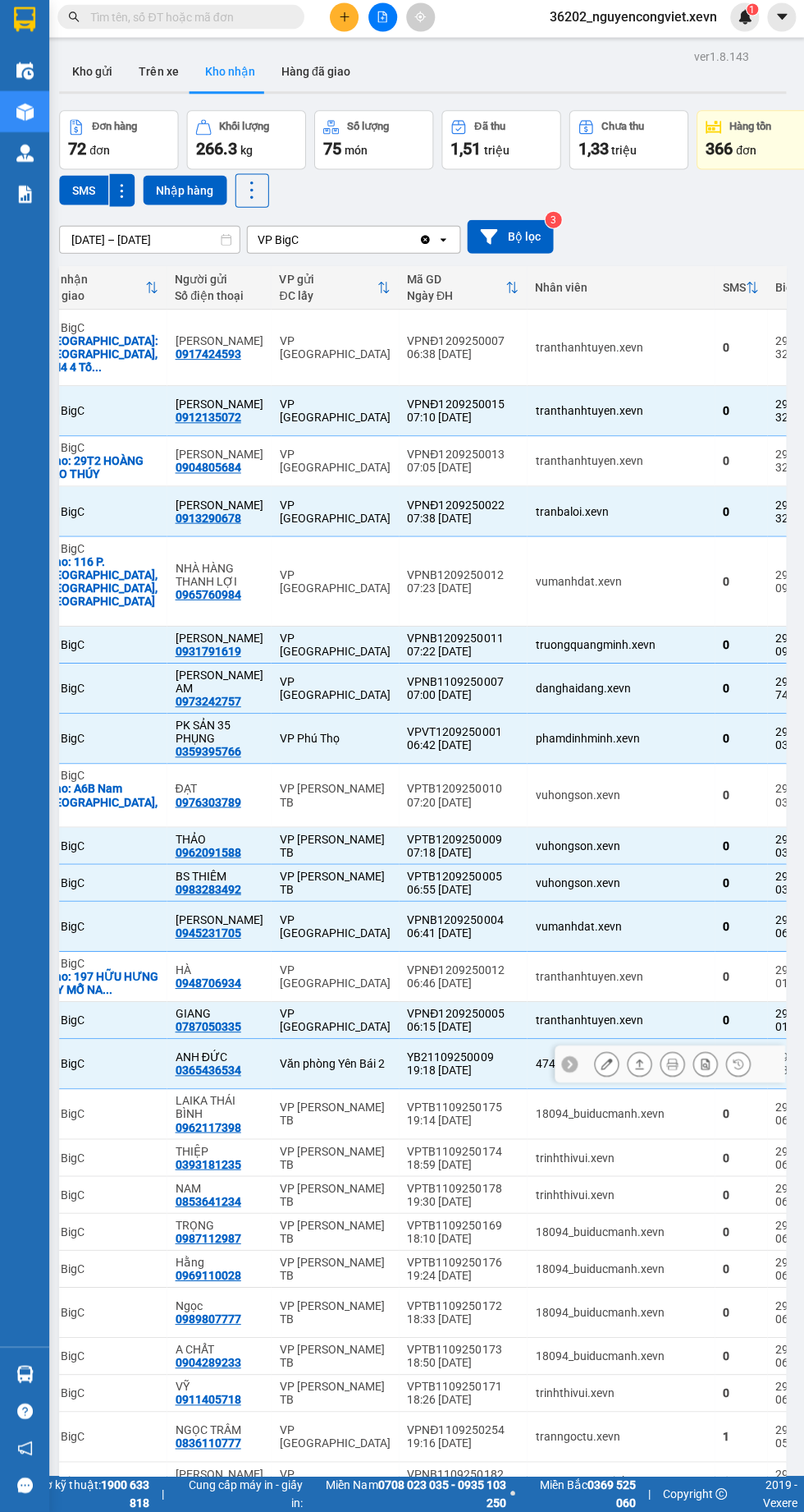
click at [482, 1091] on td "VPTB1109250175 19:14 11/09" at bounding box center [461, 1116] width 128 height 50
checkbox input "true"
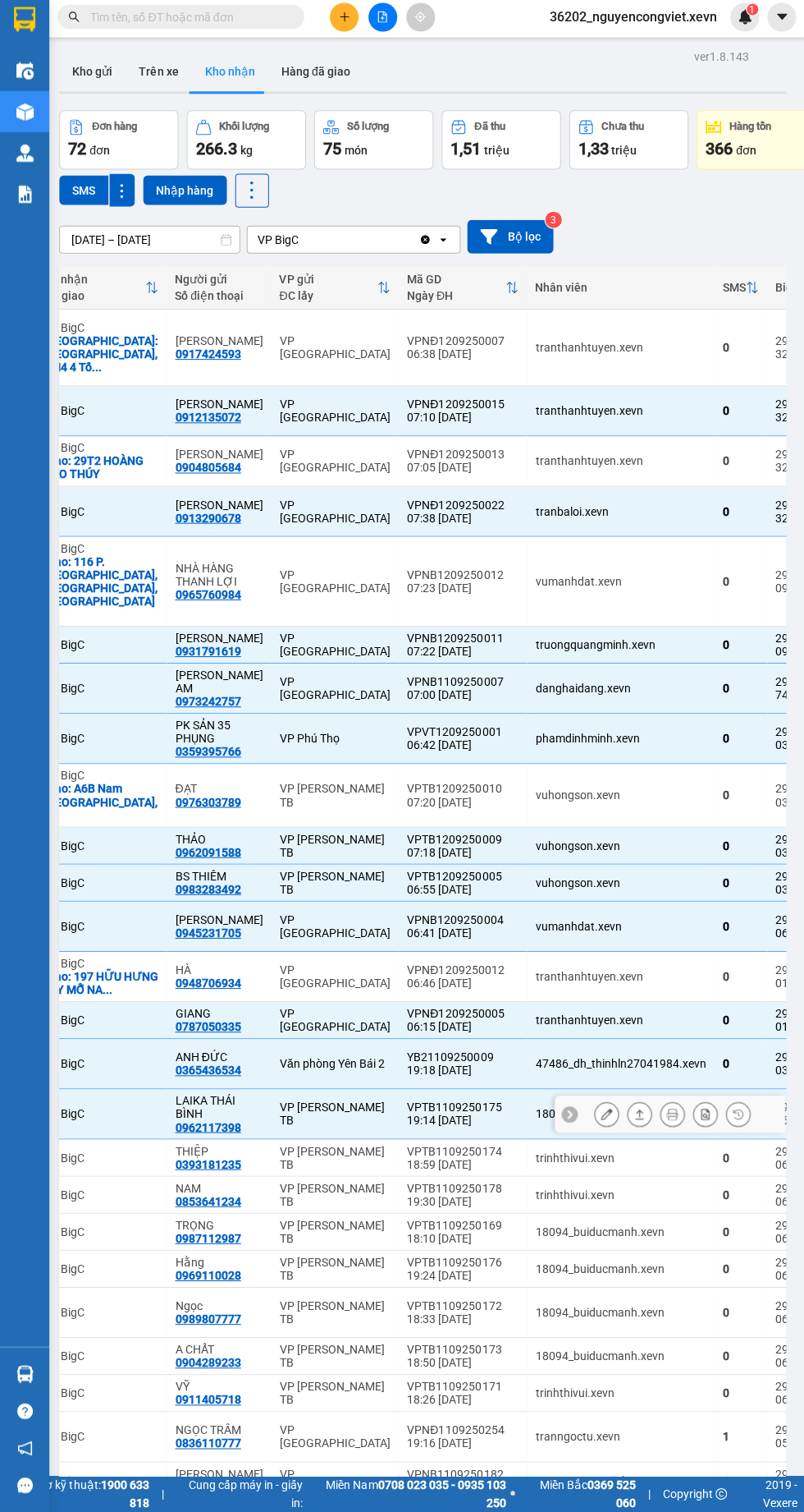
click at [526, 1140] on td "trinhthivui.xevn" at bounding box center [619, 1159] width 187 height 37
checkbox input "true"
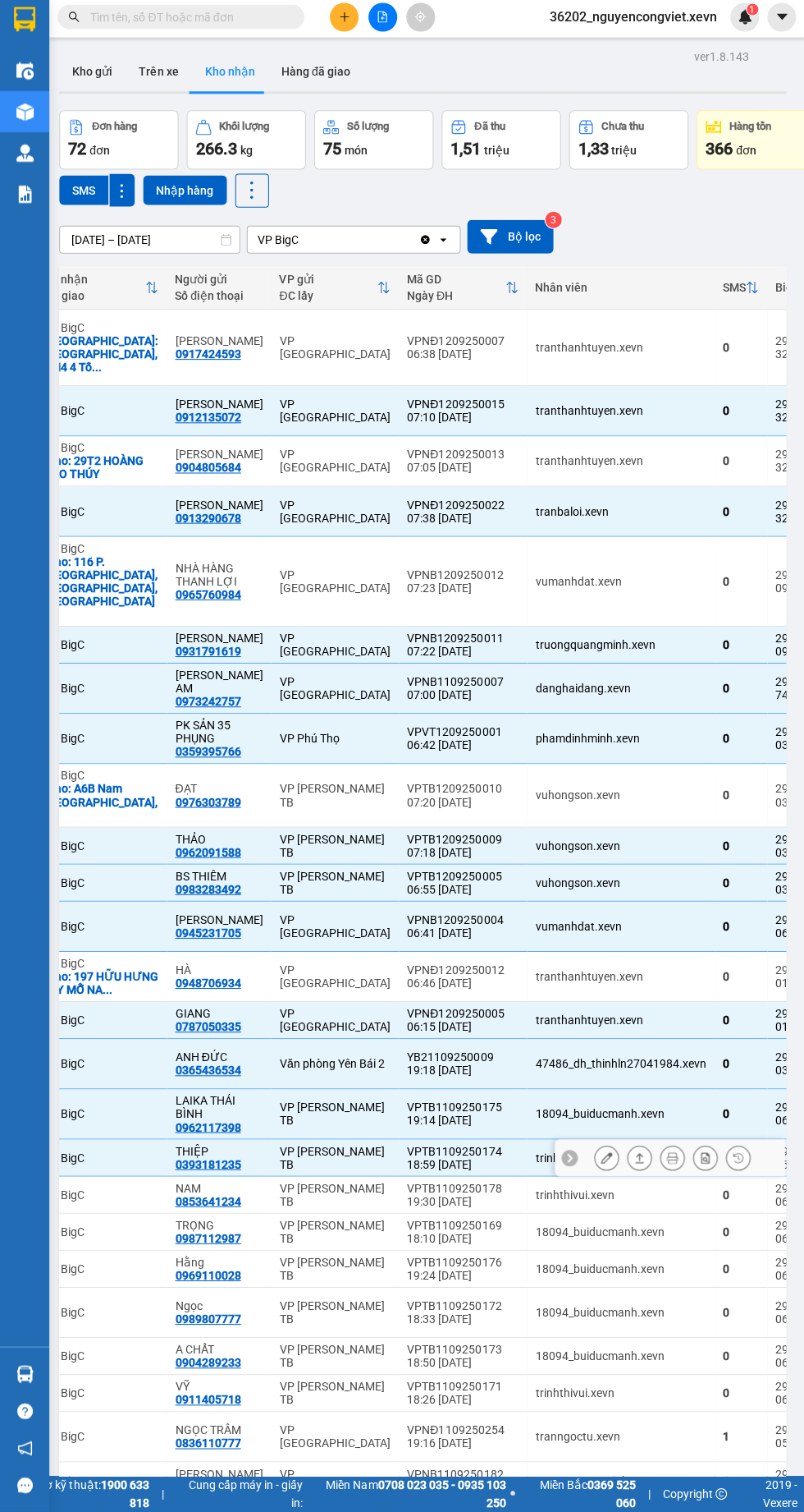
click at [534, 1226] on div "18094_buiducmanh.xevn" at bounding box center [619, 1233] width 171 height 13
checkbox input "true"
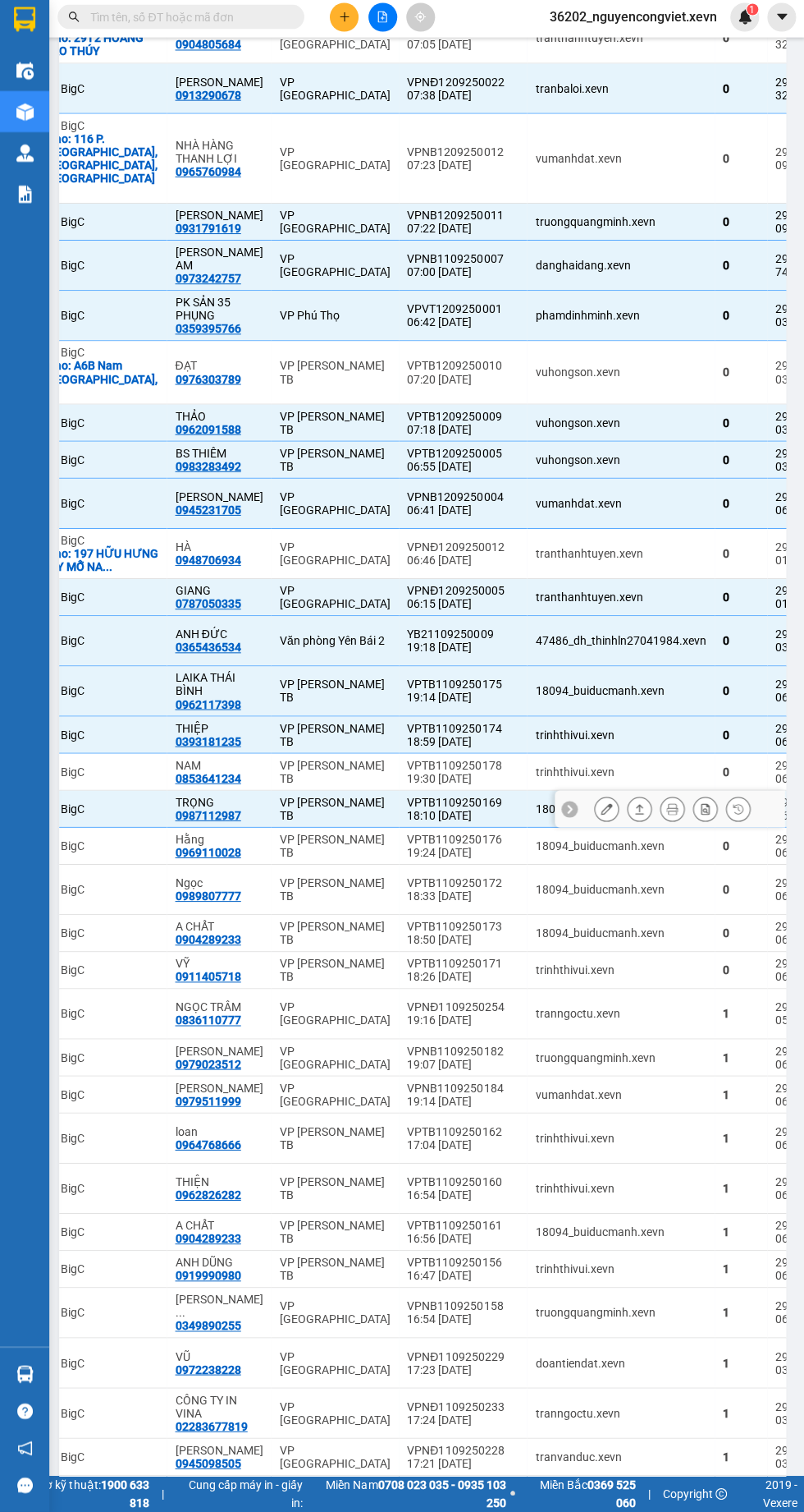
scroll to position [431, 5]
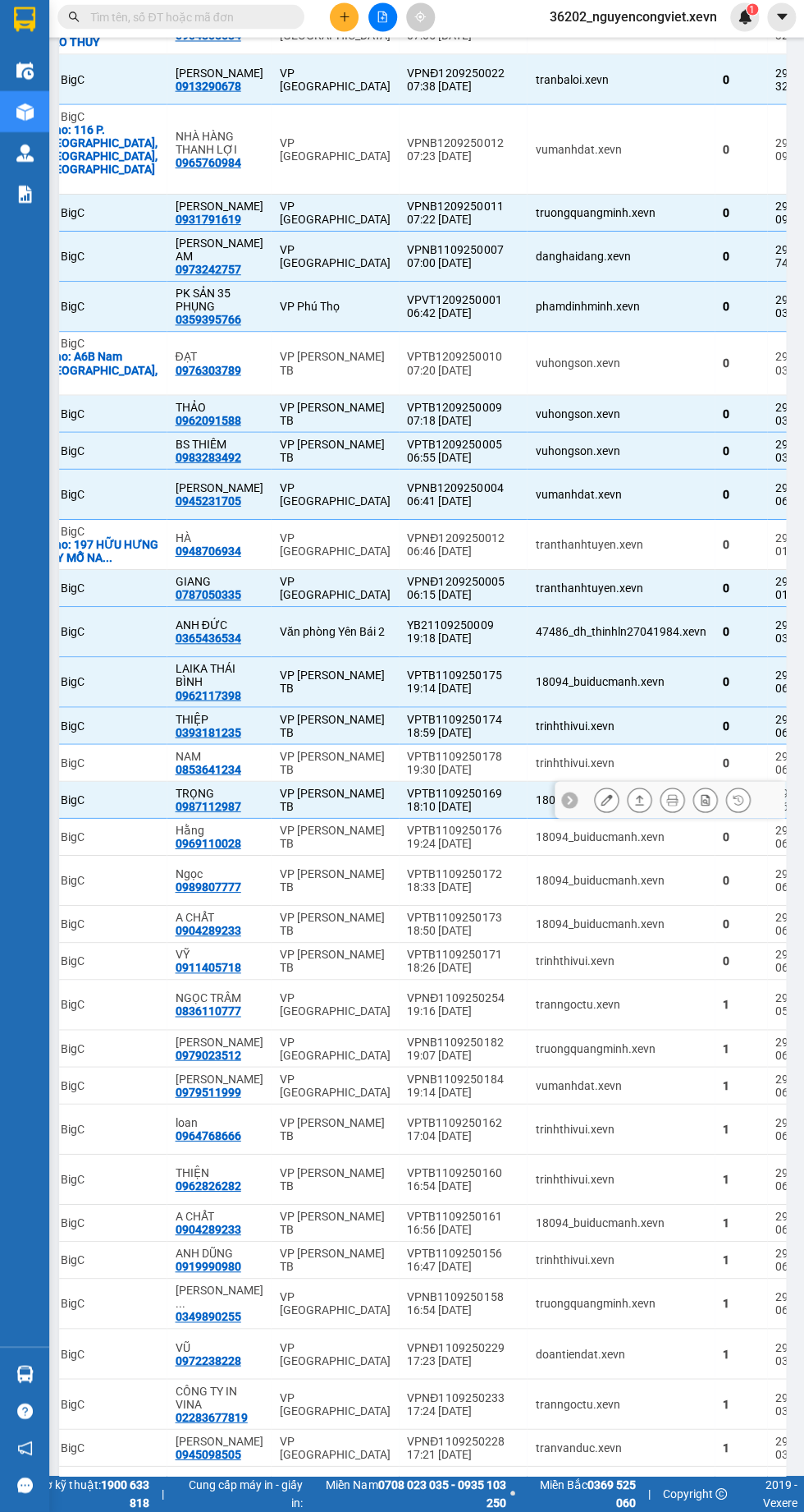
click at [437, 765] on div "19:30 11/09" at bounding box center [461, 771] width 111 height 13
checkbox input "true"
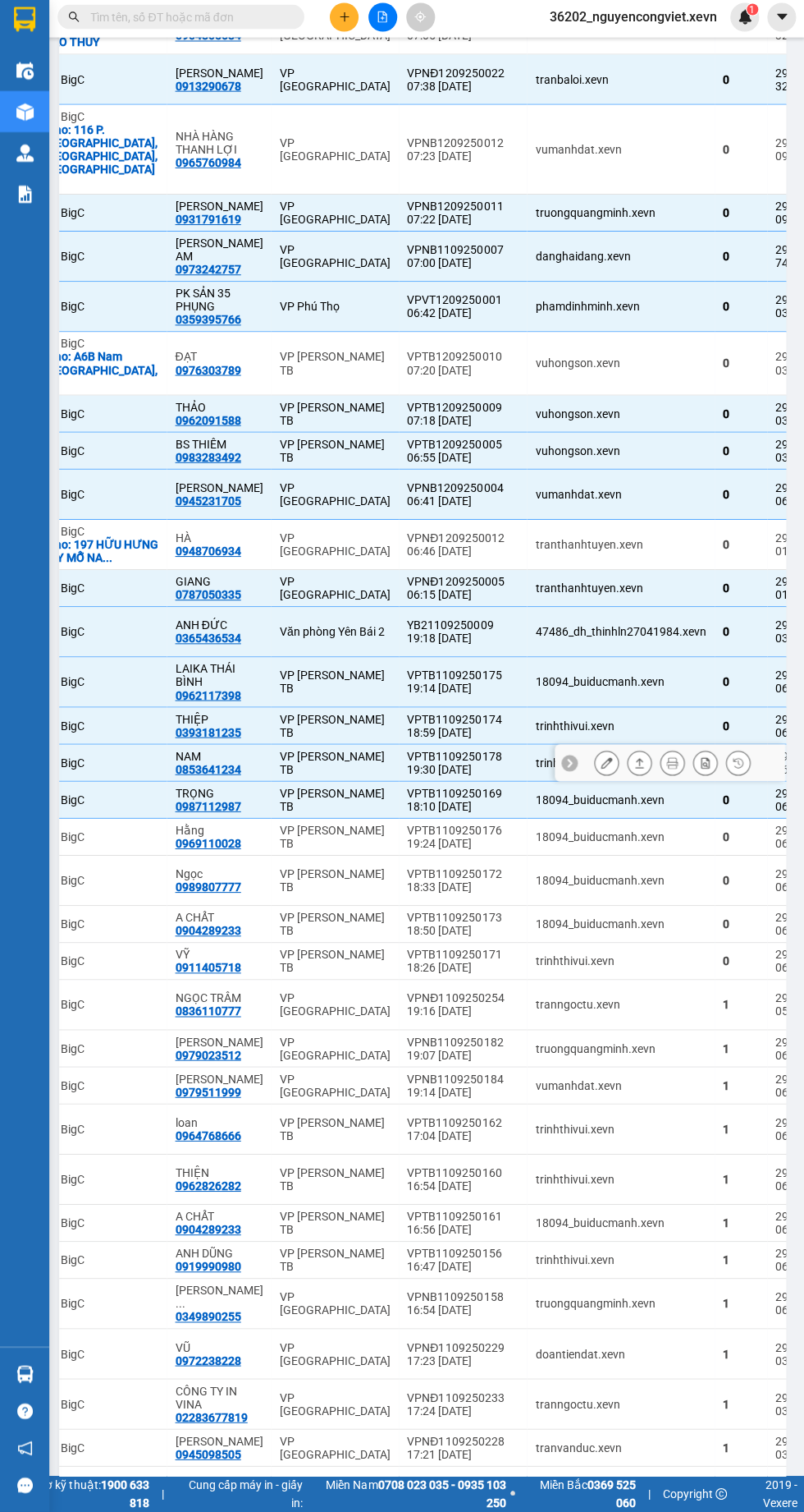
click at [534, 832] on div "18094_buiducmanh.xevn" at bounding box center [619, 838] width 171 height 13
checkbox input "true"
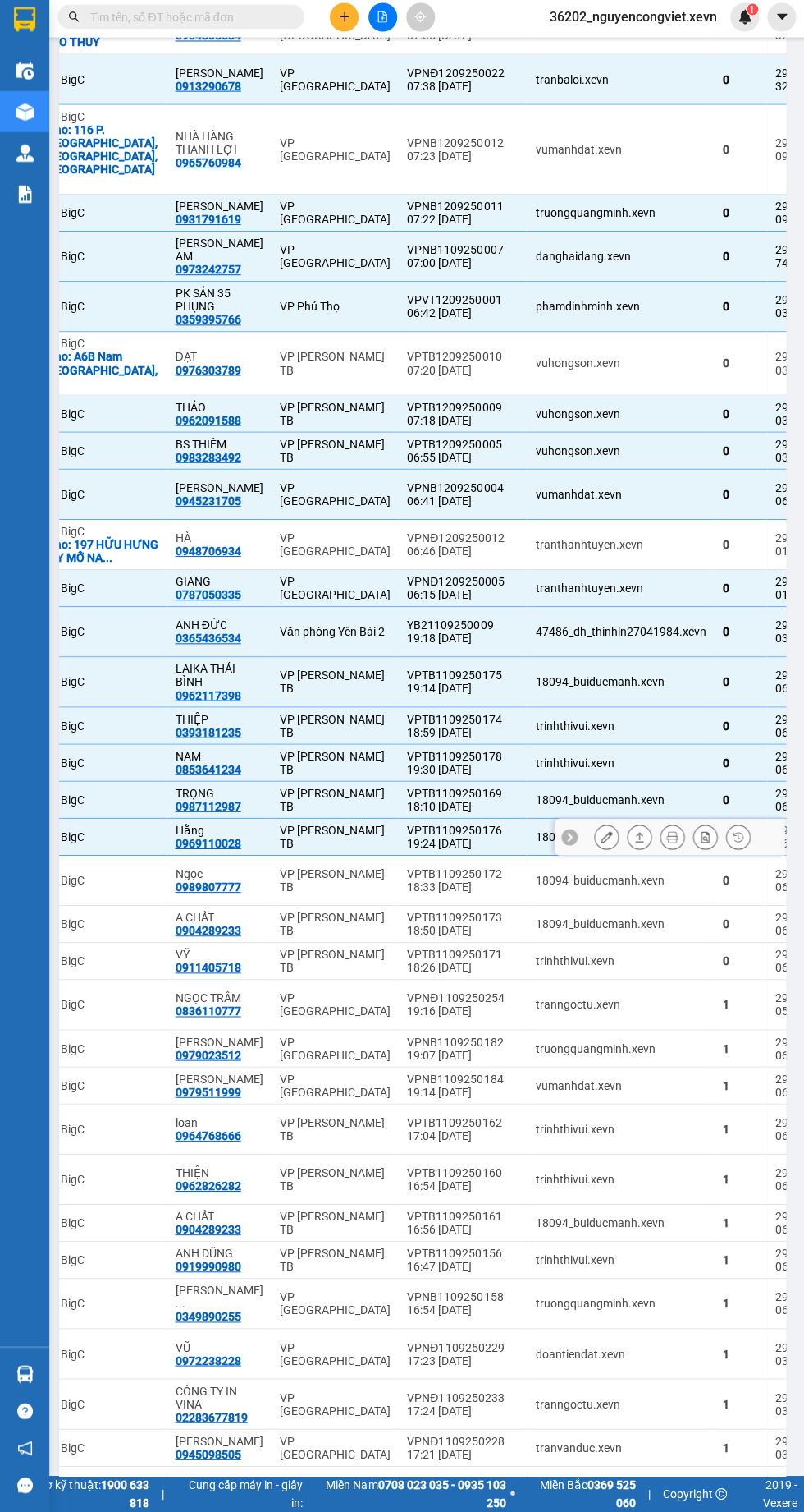
click at [473, 882] on div "18:33 11/09" at bounding box center [461, 889] width 111 height 13
checkbox input "true"
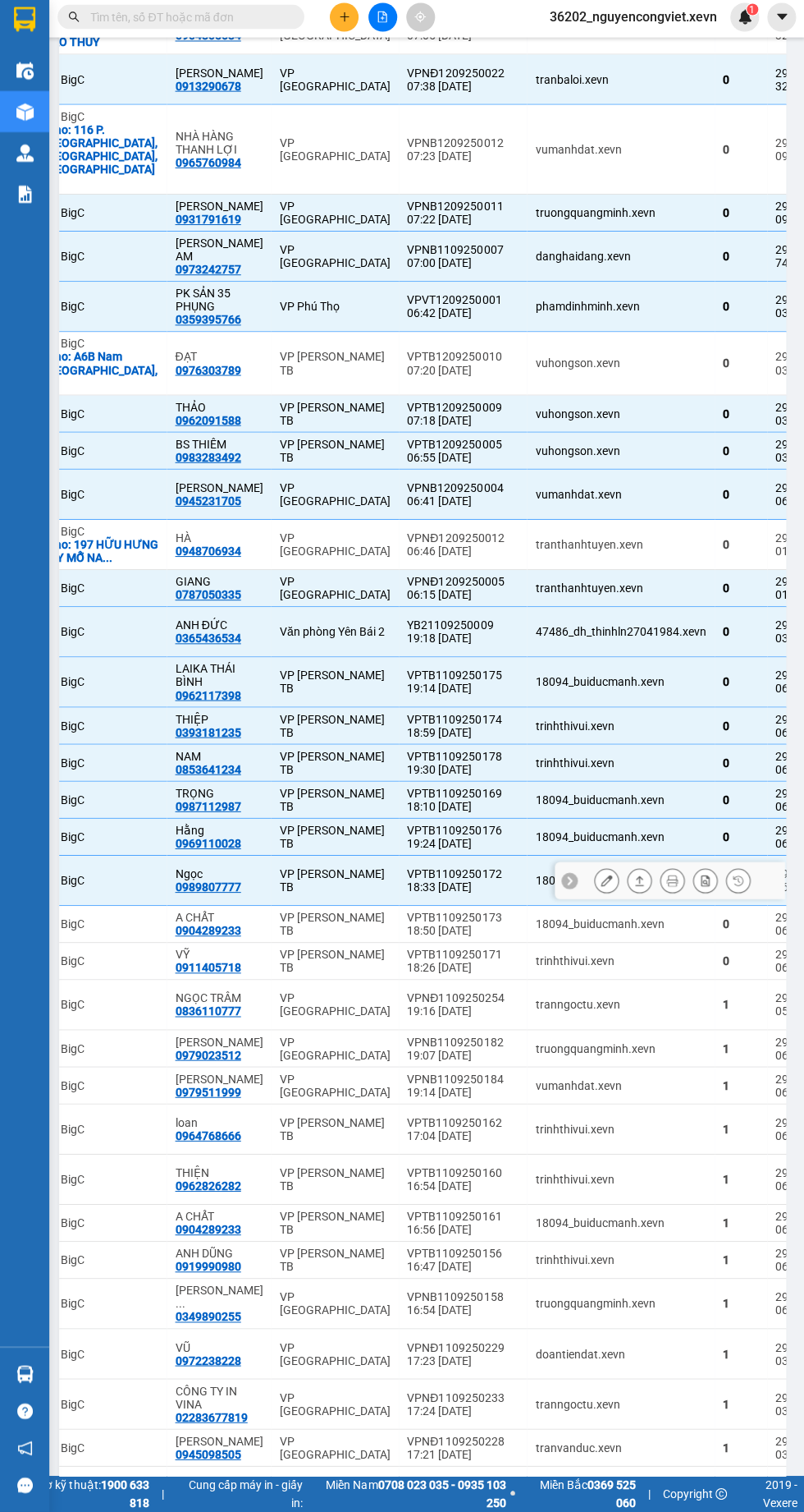
click at [559, 919] on div "18094_buiducmanh.xevn" at bounding box center [619, 926] width 171 height 13
checkbox input "true"
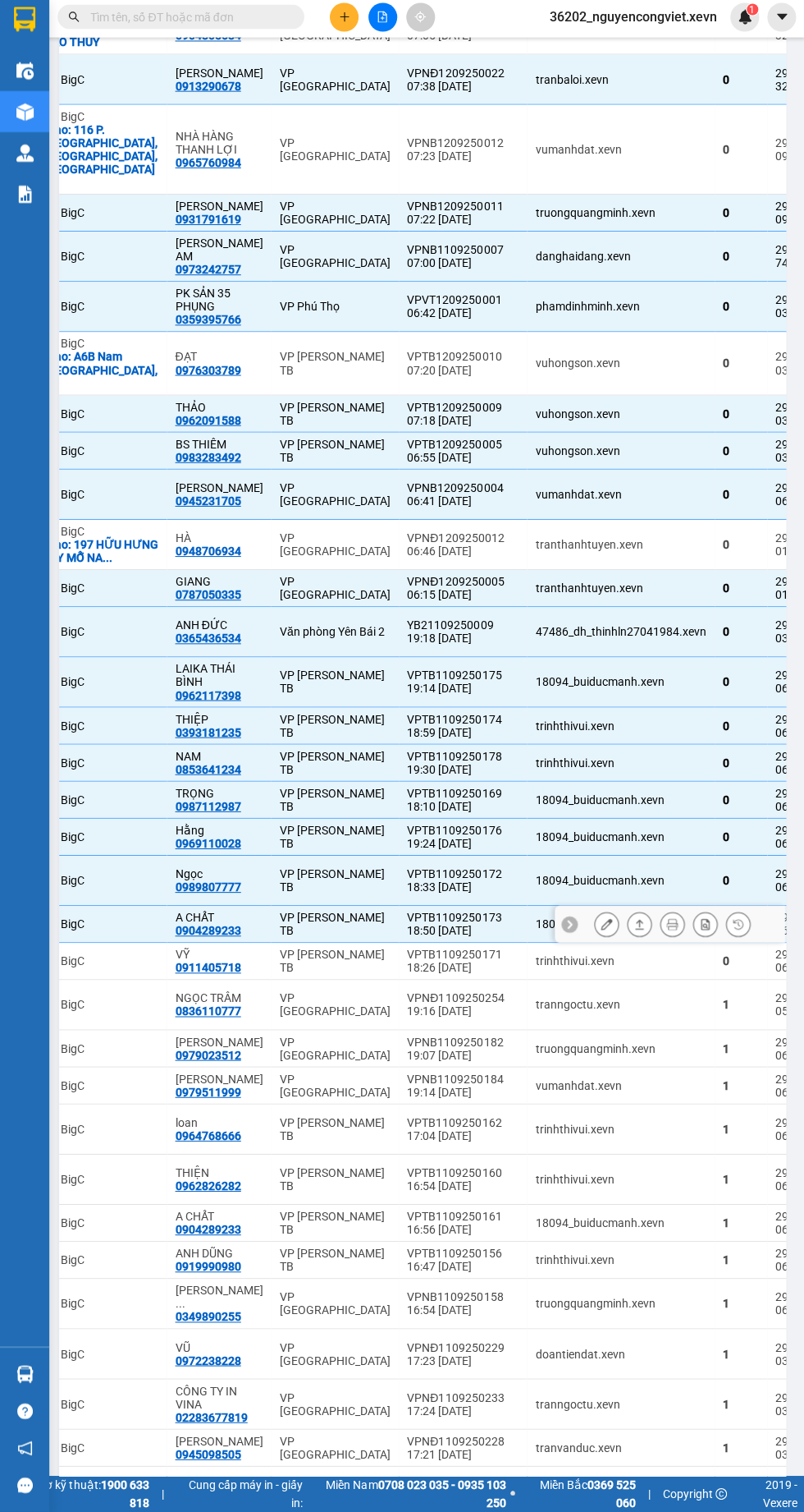
click at [526, 981] on td "tranngoctu.xevn" at bounding box center [619, 1006] width 187 height 50
checkbox input "true"
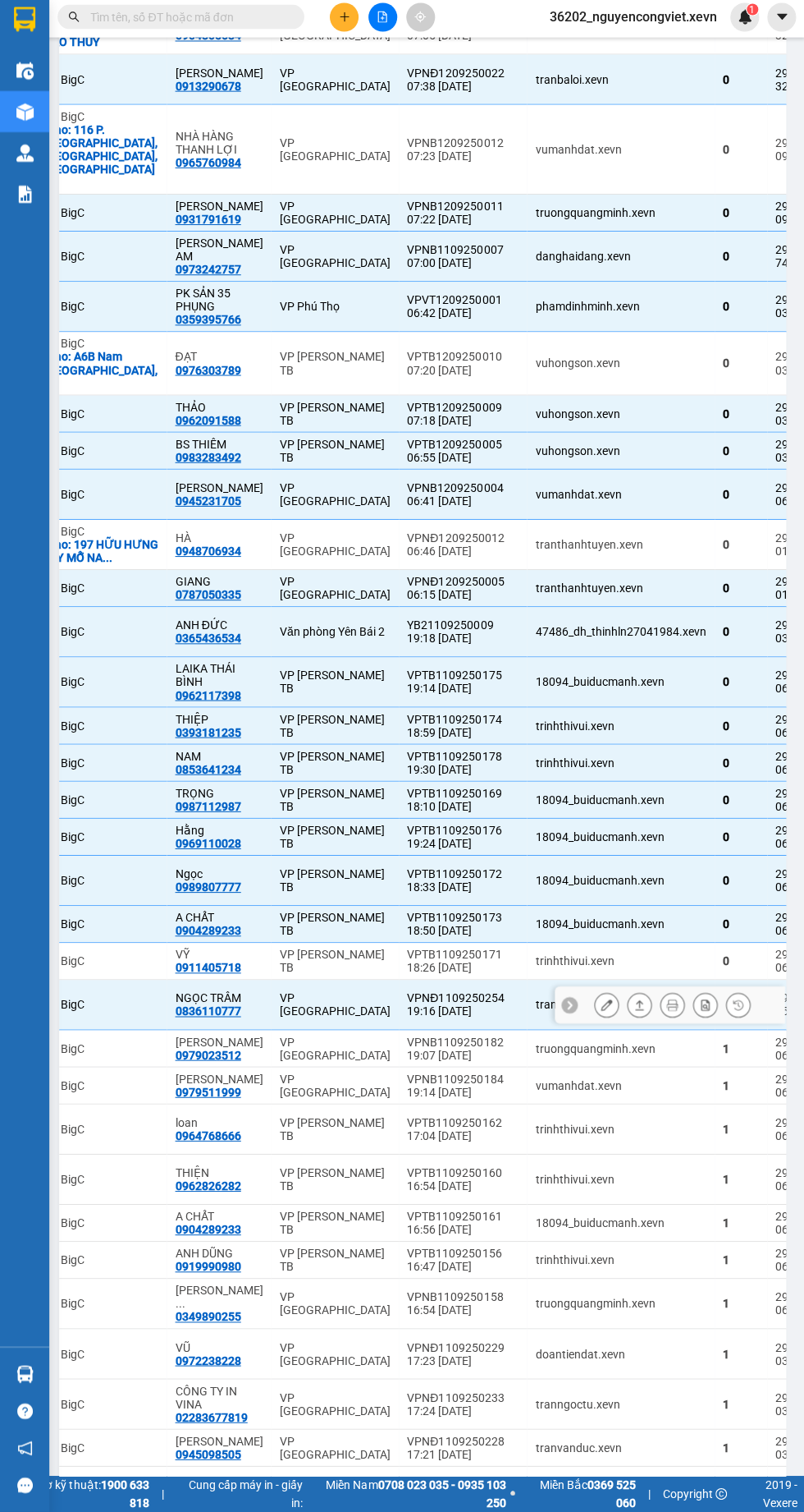
click at [448, 950] on div "VPTB1109250171" at bounding box center [461, 956] width 111 height 13
checkbox input "true"
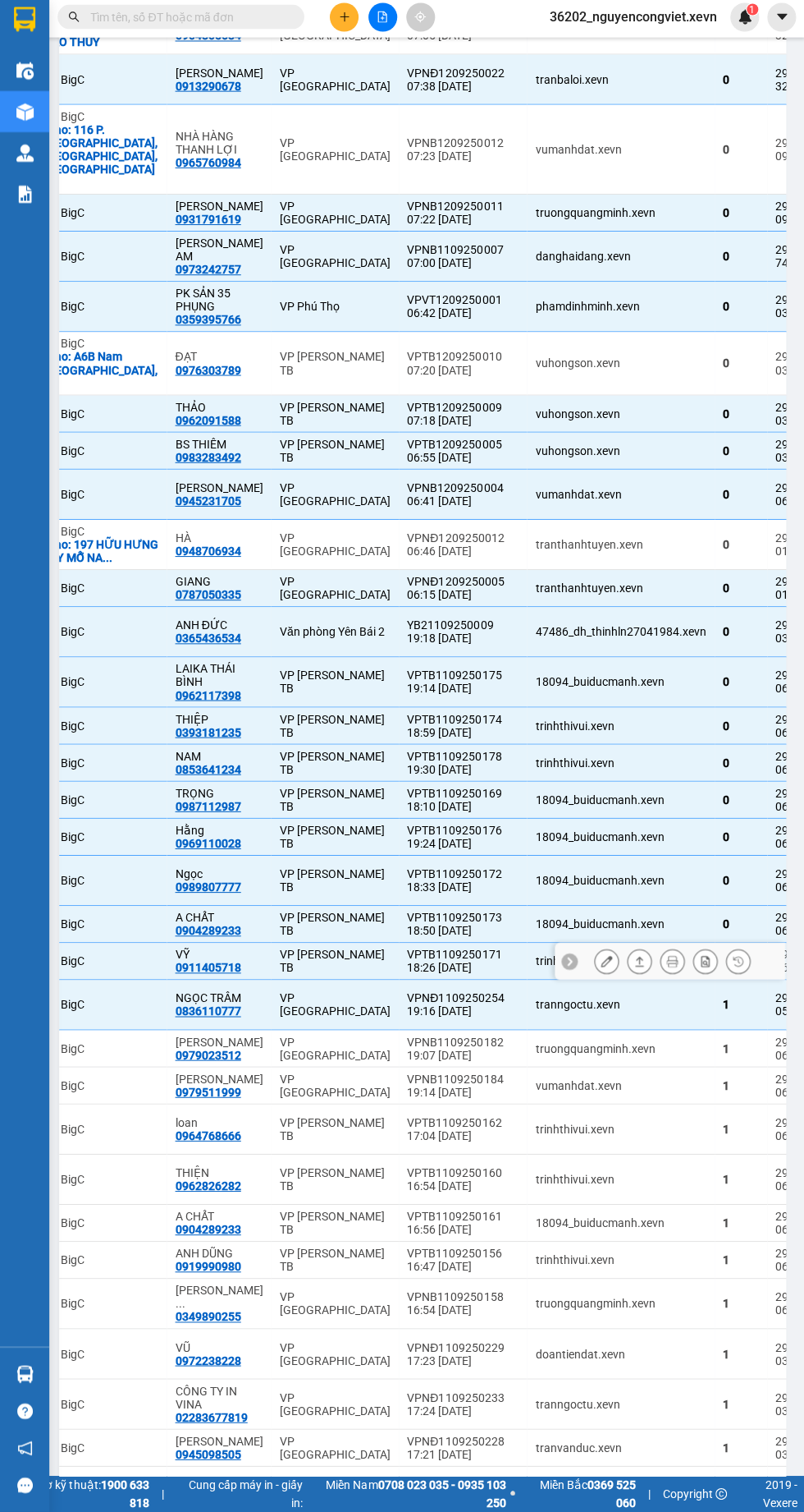
click at [410, 1006] on div "19:16 11/09" at bounding box center [461, 1012] width 111 height 13
checkbox input "false"
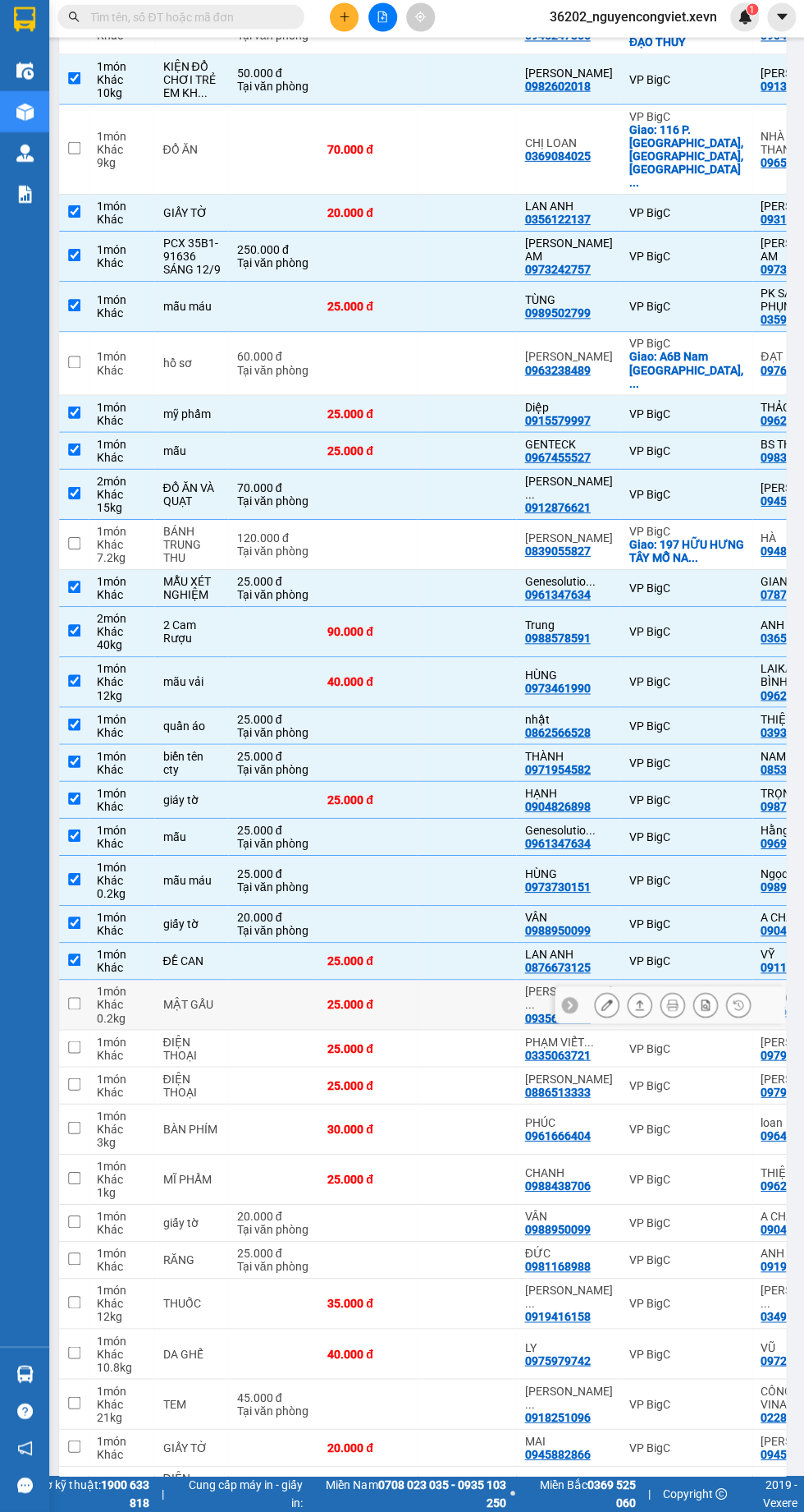
scroll to position [0, 5]
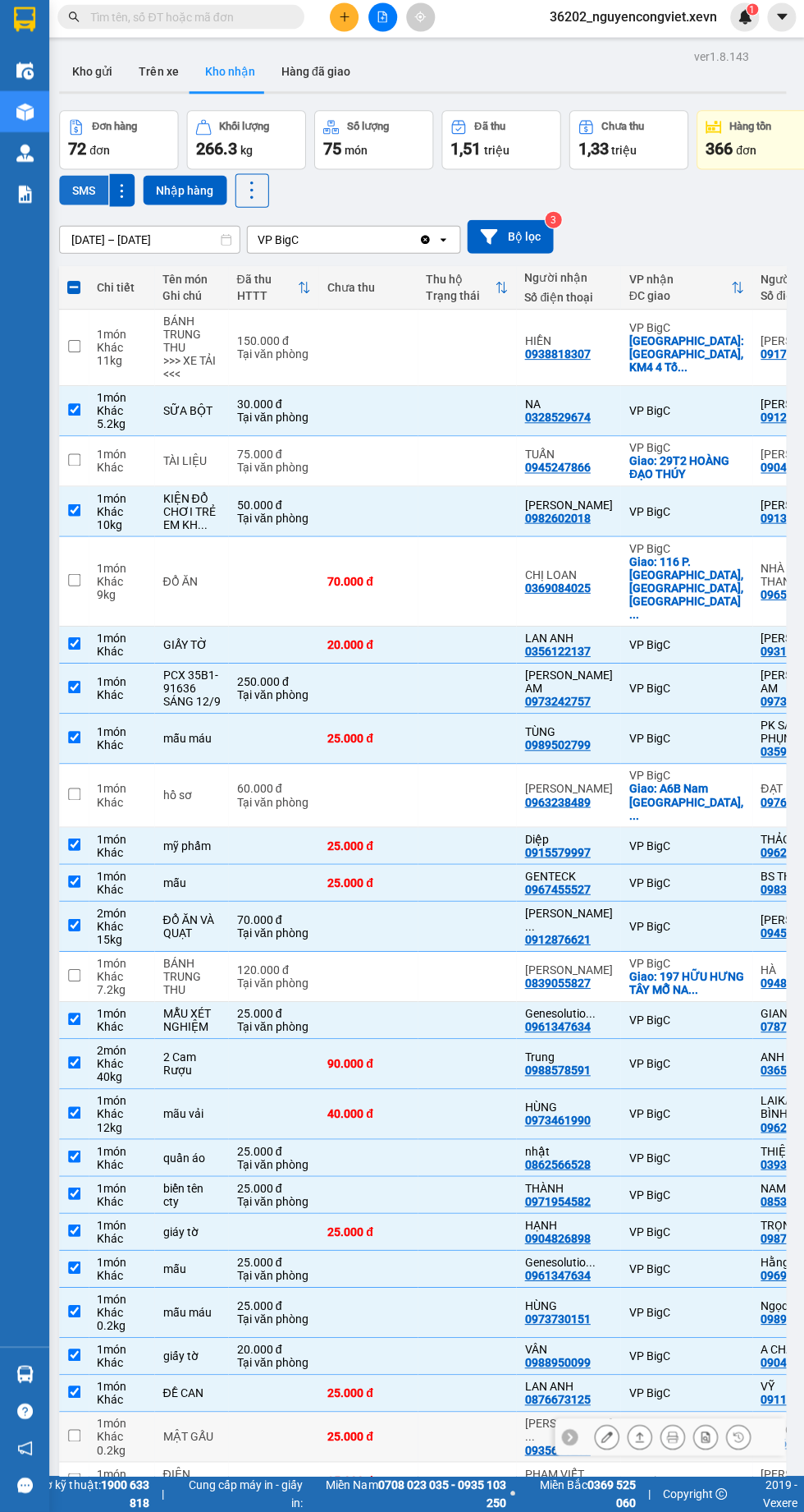
click at [83, 191] on button "SMS" at bounding box center [84, 194] width 50 height 30
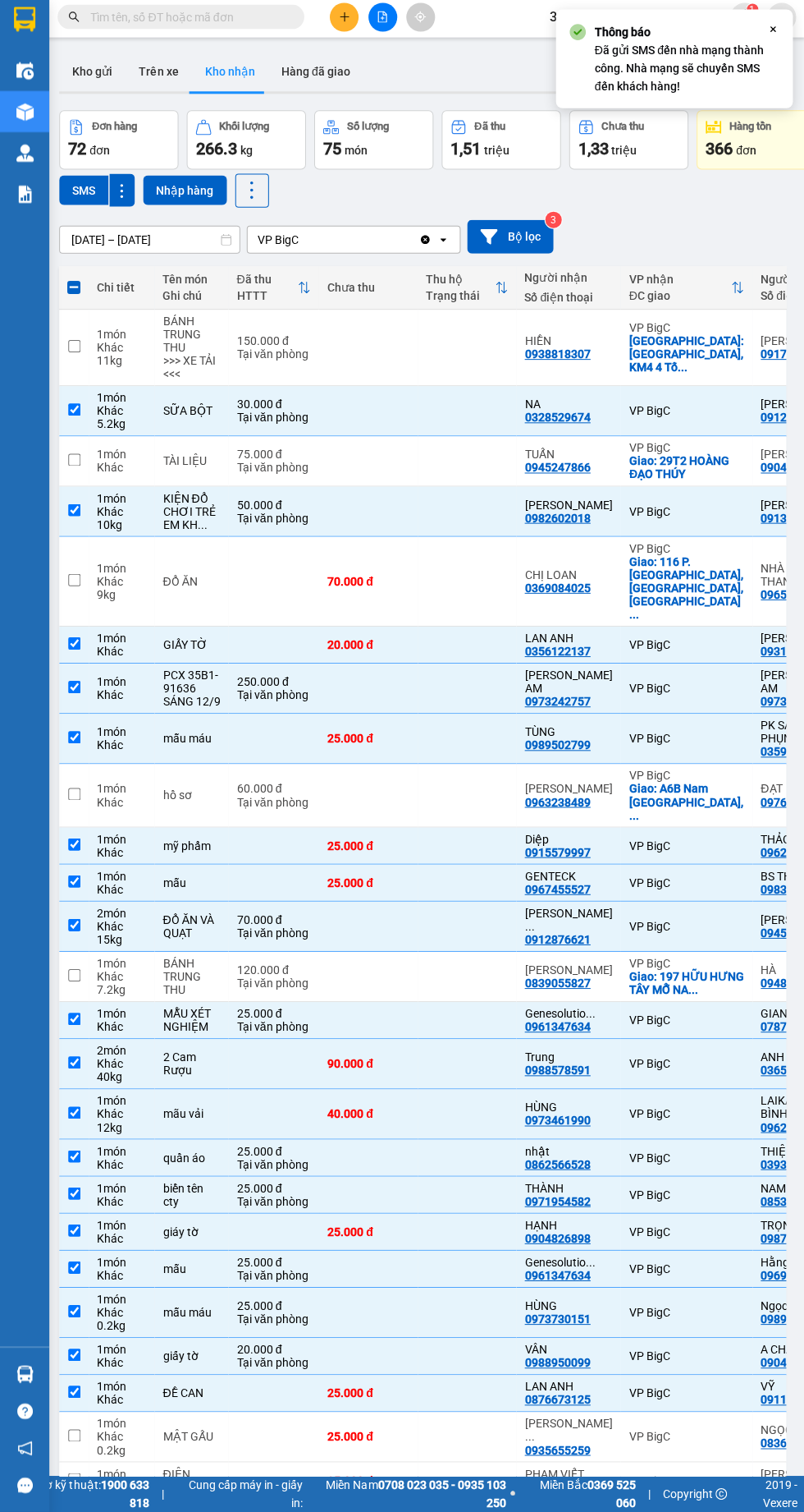
click at [783, 455] on td at bounding box center [784, 464] width 2 height 50
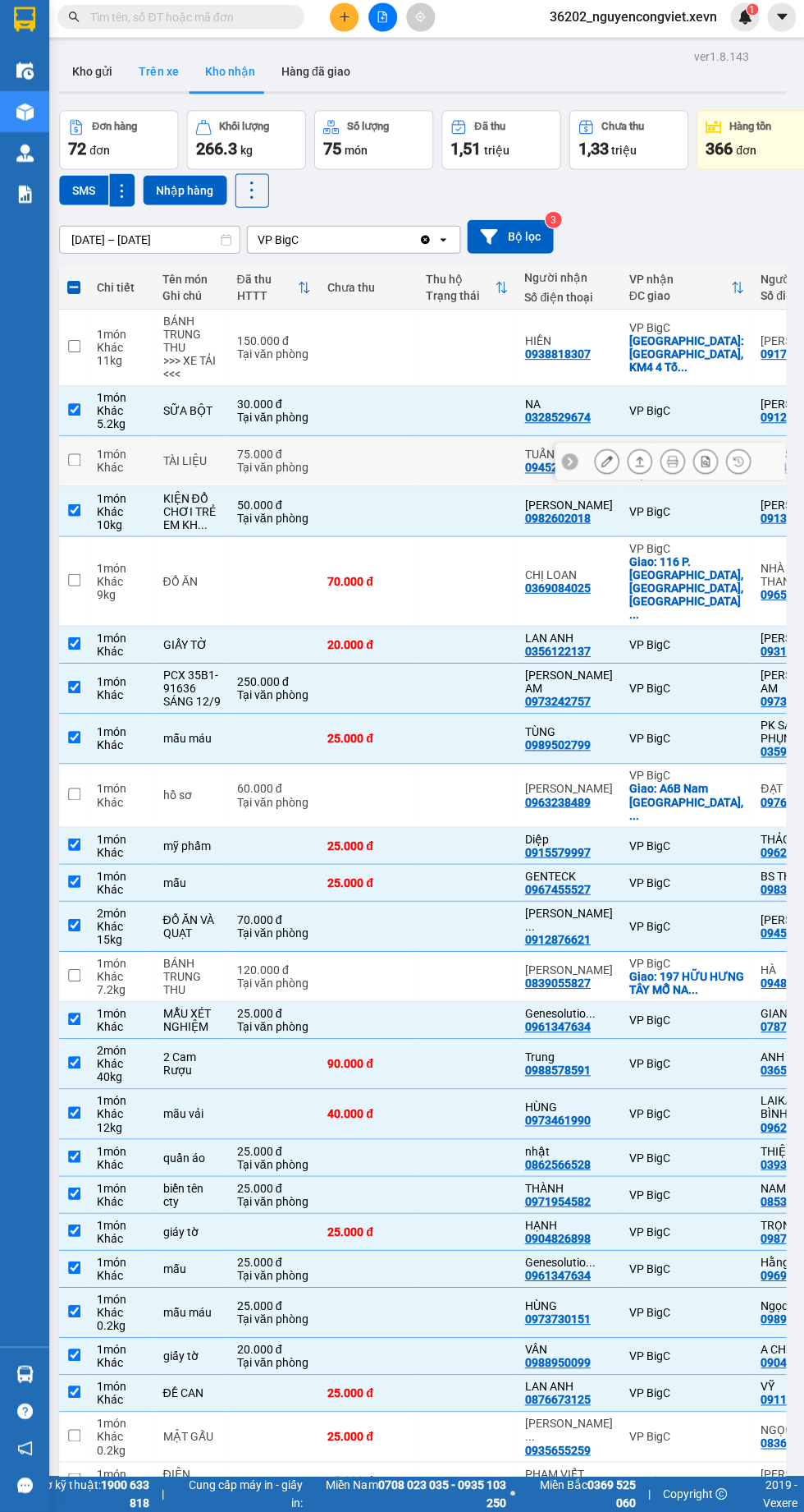
click at [126, 75] on button "Trên xe" at bounding box center [158, 76] width 66 height 40
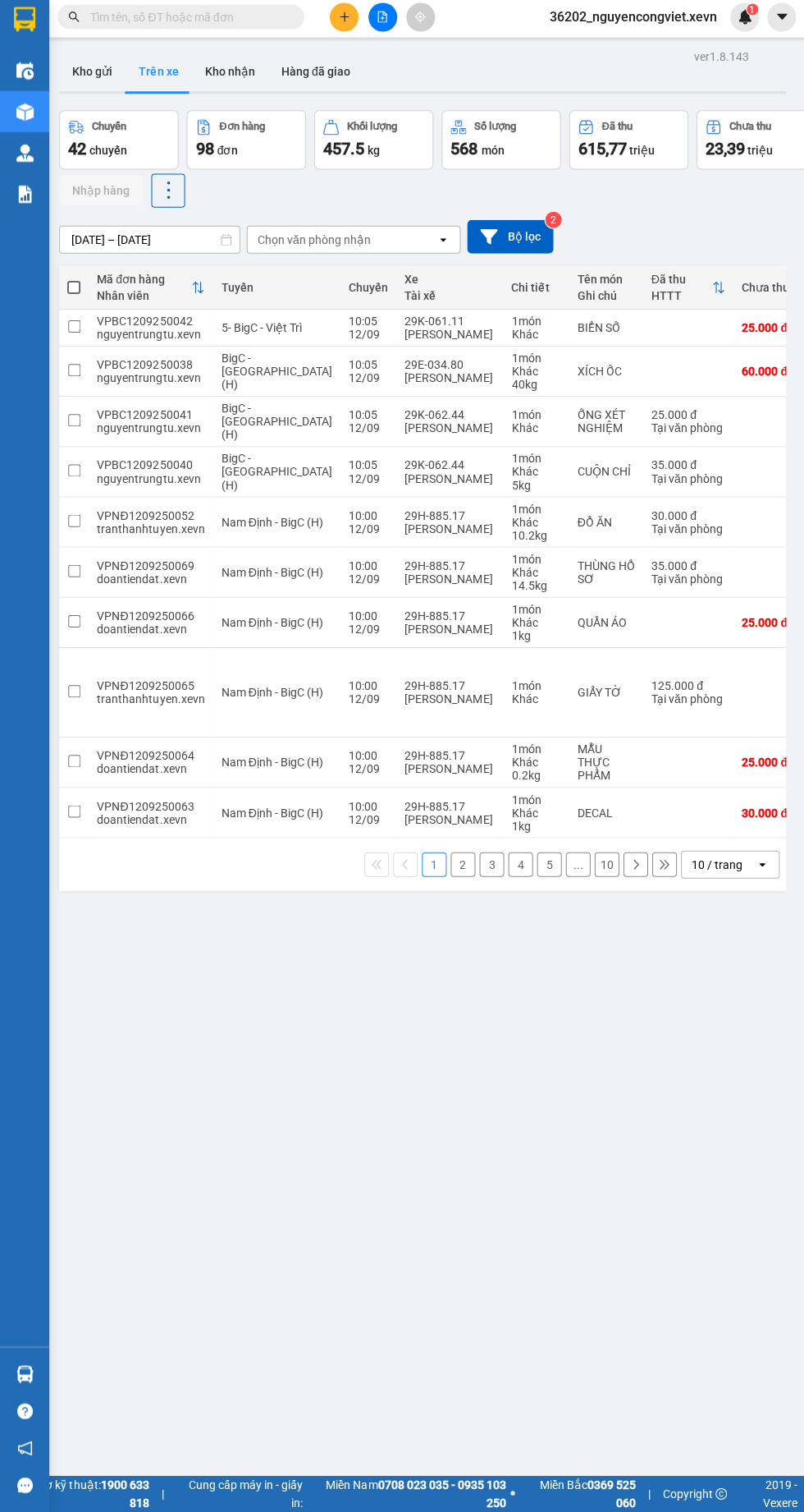
click at [45, 1392] on div "Hàng sắp về" at bounding box center [25, 1374] width 50 height 37
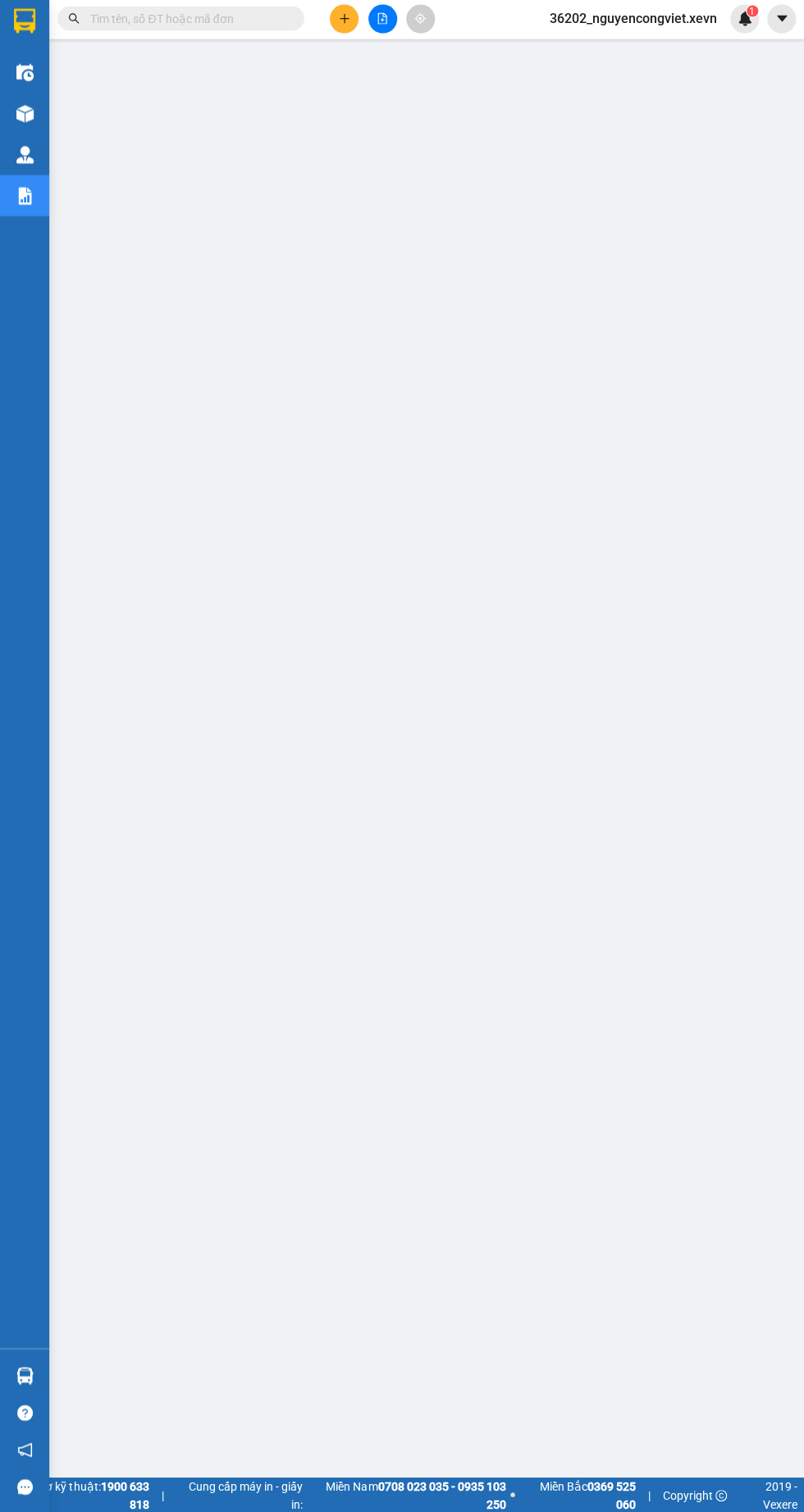
click at [24, 115] on img at bounding box center [25, 115] width 17 height 17
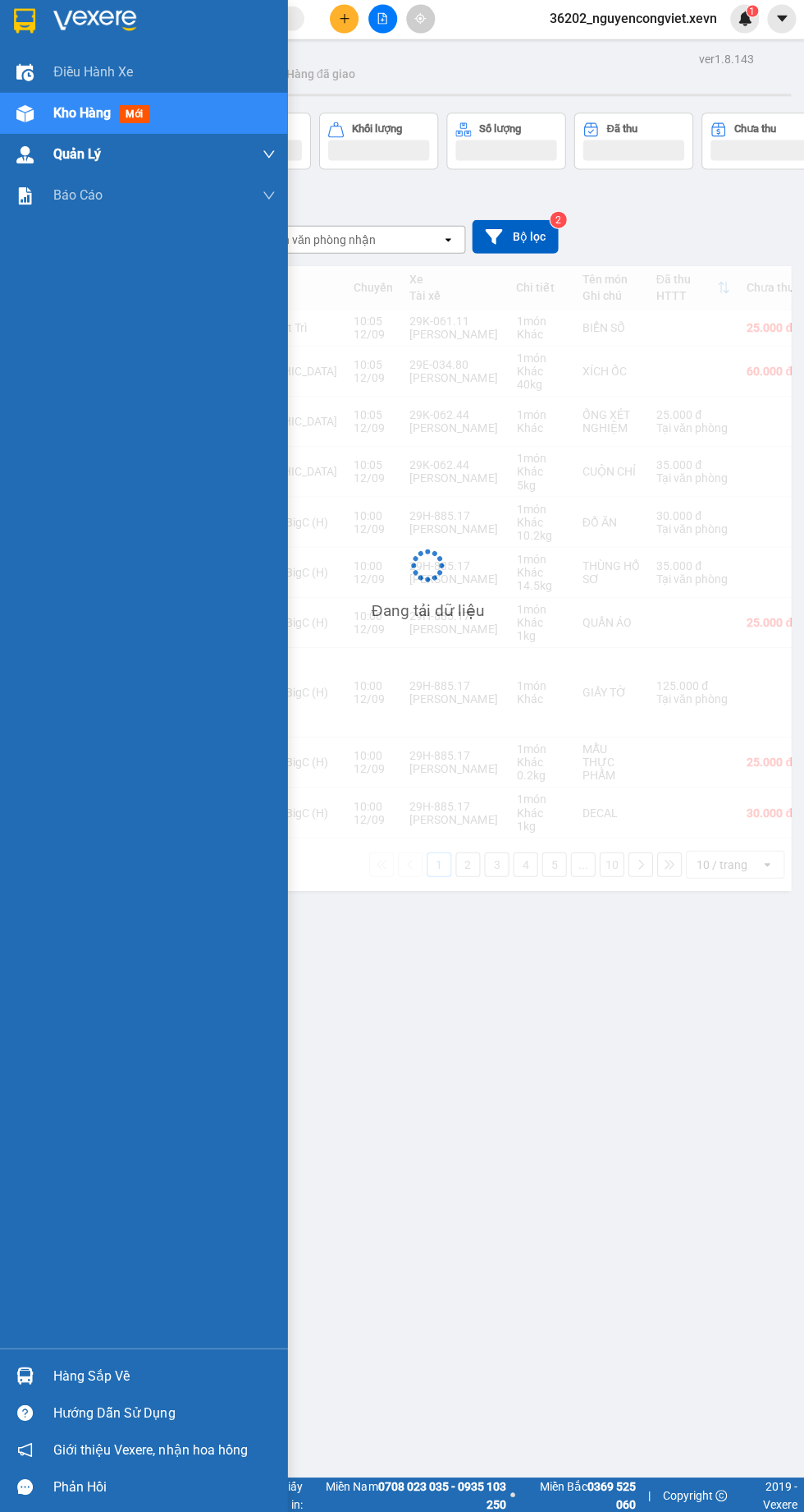
click at [45, 141] on div "Quản Lý" at bounding box center [144, 156] width 287 height 41
